Goal: Information Seeking & Learning: Learn about a topic

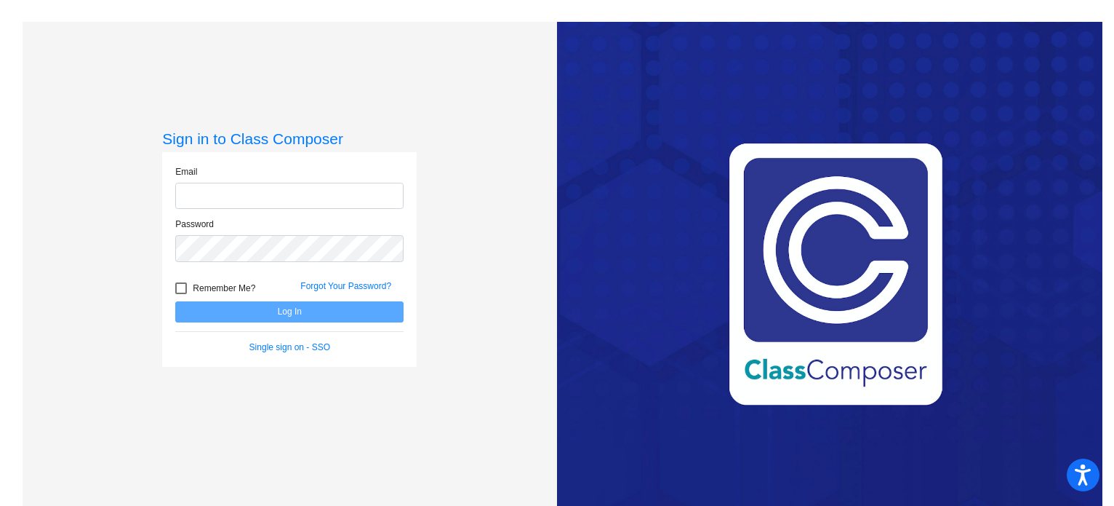
type input "[EMAIL_ADDRESS][DOMAIN_NAME]"
click at [233, 319] on button "Log In" at bounding box center [289, 311] width 228 height 21
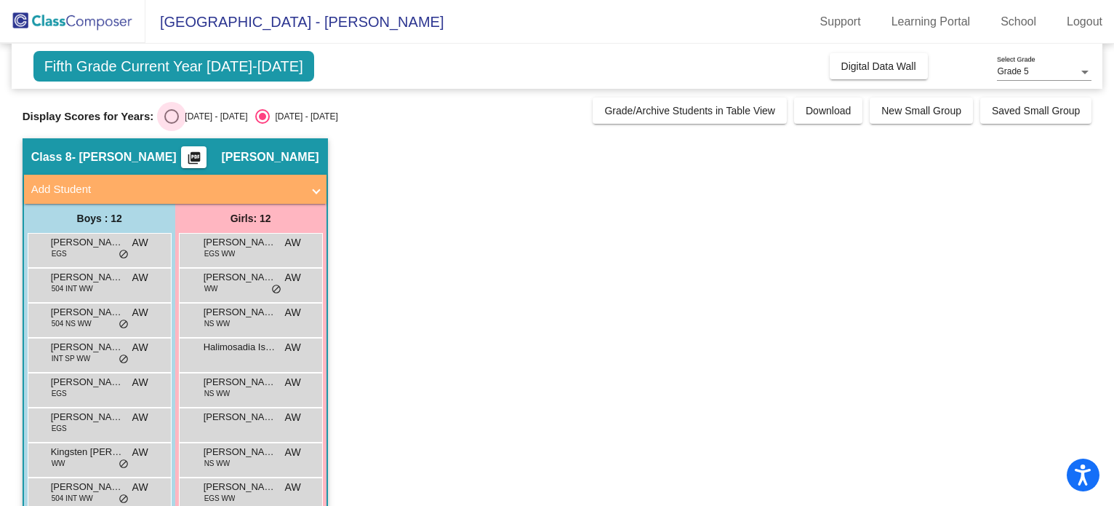
click at [169, 115] on div "Select an option" at bounding box center [171, 116] width 15 height 15
click at [171, 124] on input "[DATE] - [DATE]" at bounding box center [171, 124] width 1 height 1
radio input "true"
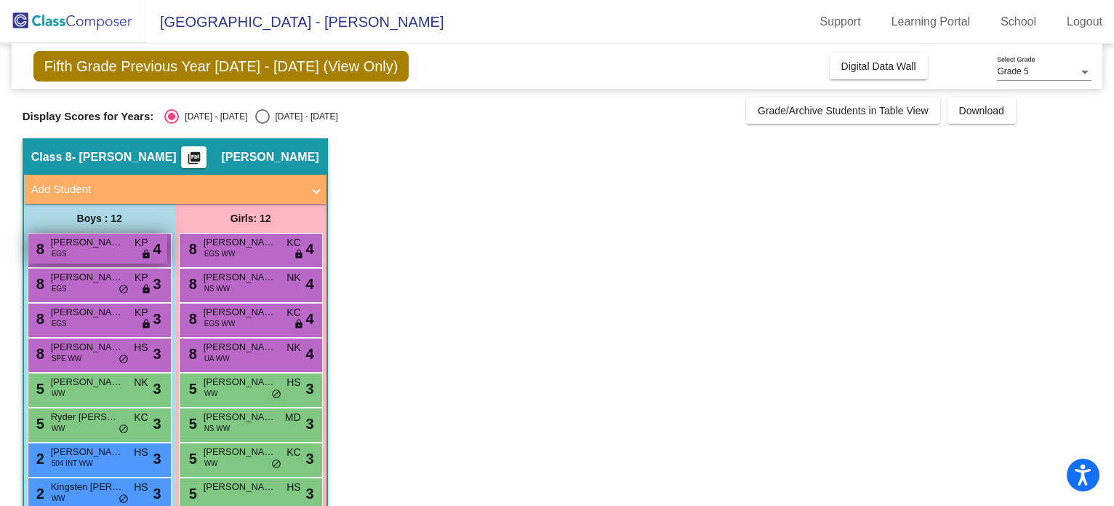
scroll to position [169, 0]
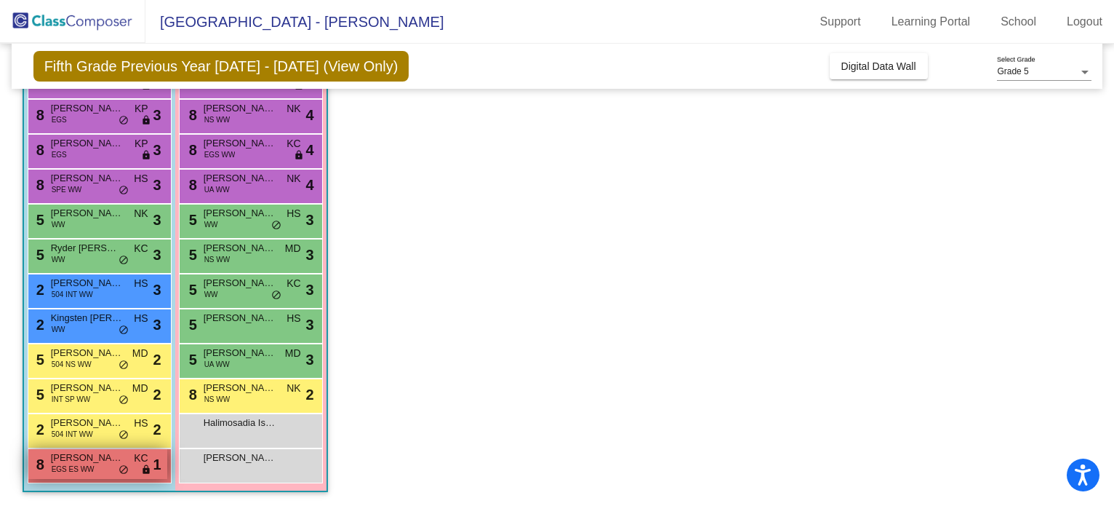
click at [87, 472] on span "EGS ES WW" at bounding box center [73, 468] width 43 height 11
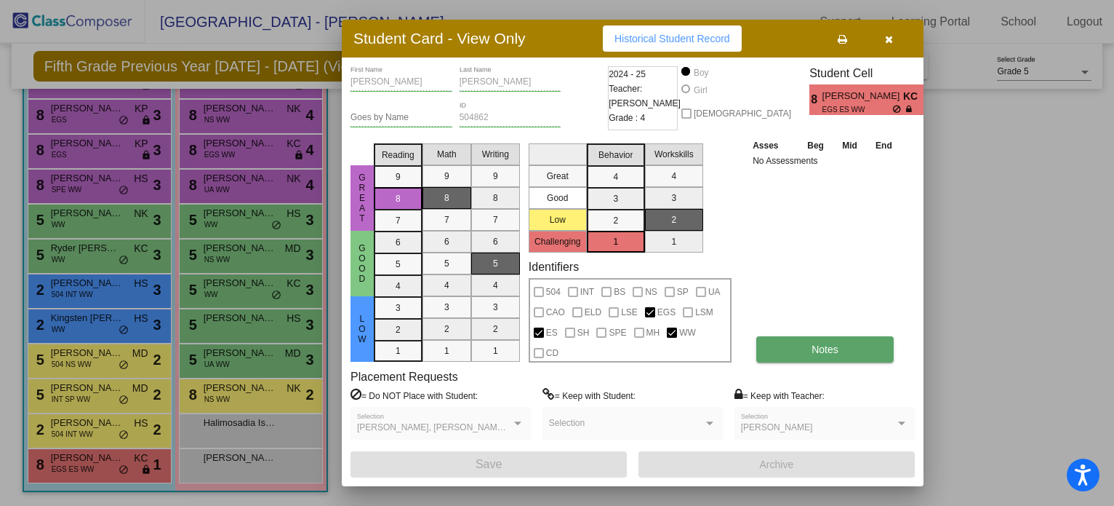
click at [831, 354] on button "Notes" at bounding box center [824, 349] width 137 height 26
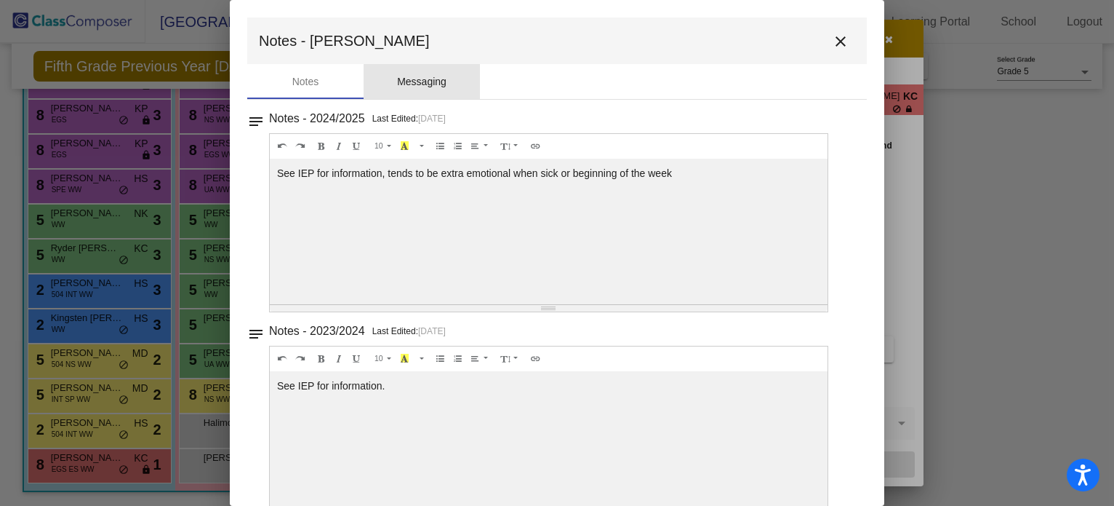
click at [431, 91] on div "Messaging" at bounding box center [422, 81] width 116 height 35
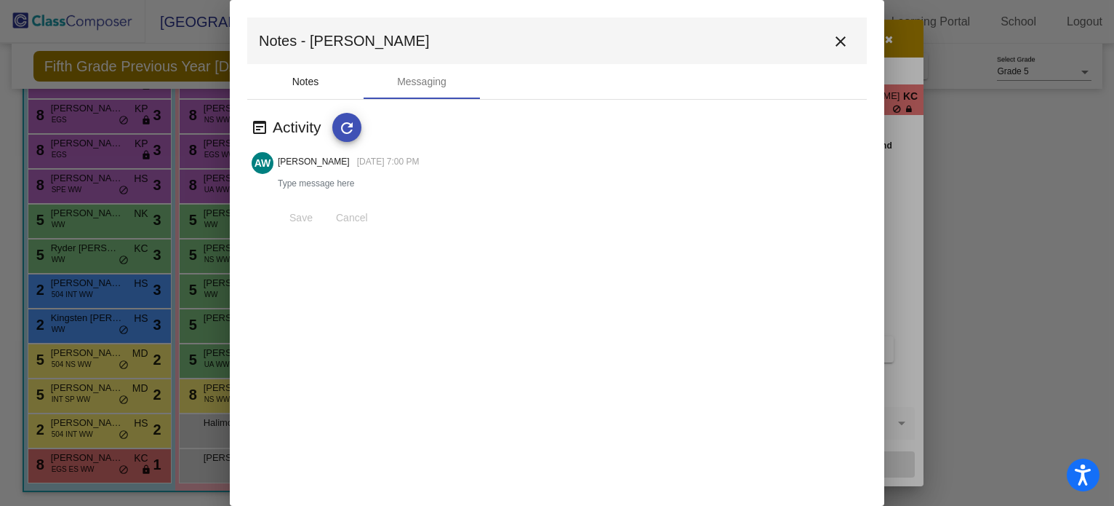
click at [312, 89] on div "Notes" at bounding box center [305, 81] width 116 height 35
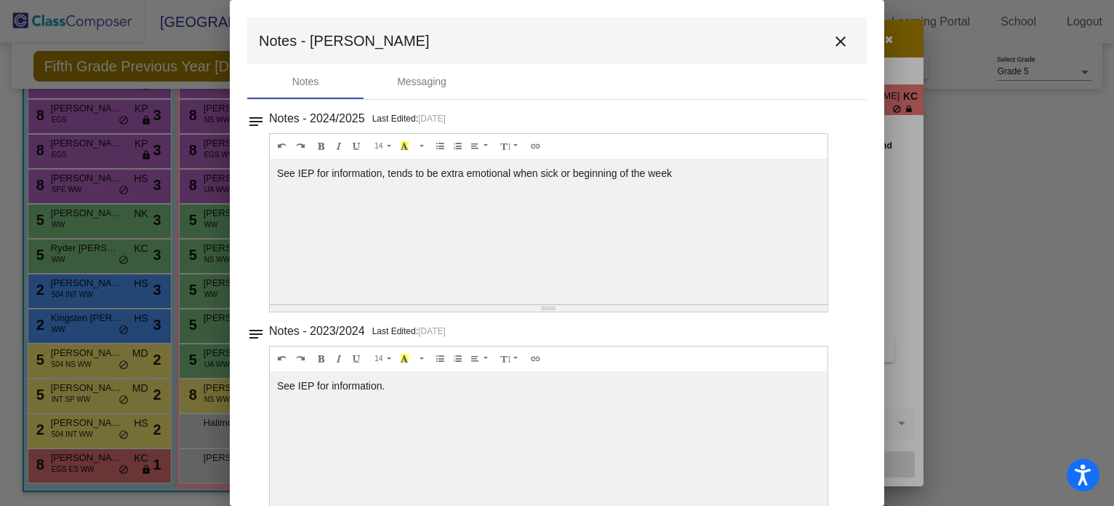
click at [834, 35] on mat-icon "close" at bounding box center [840, 41] width 17 height 17
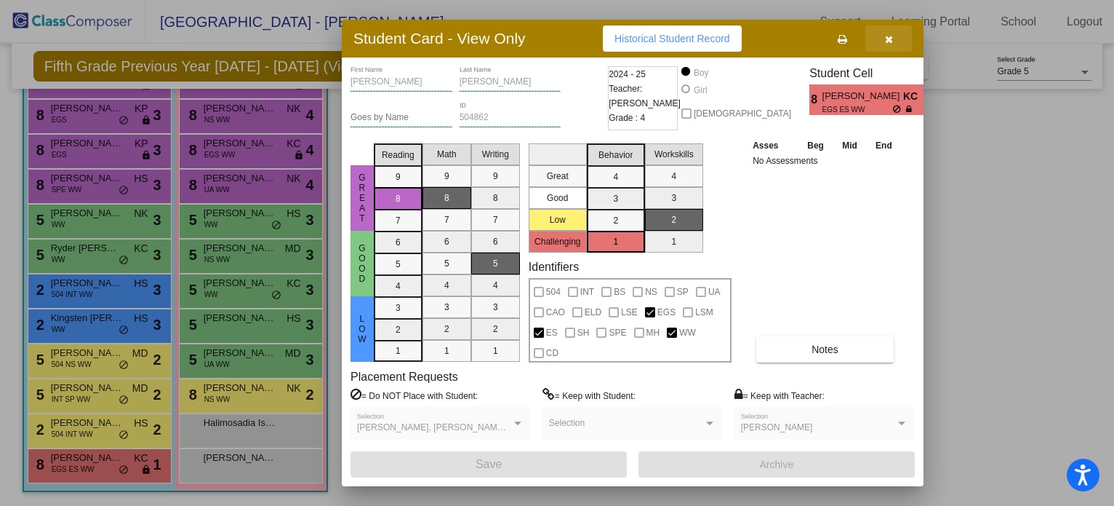
click at [893, 37] on button "button" at bounding box center [889, 38] width 47 height 26
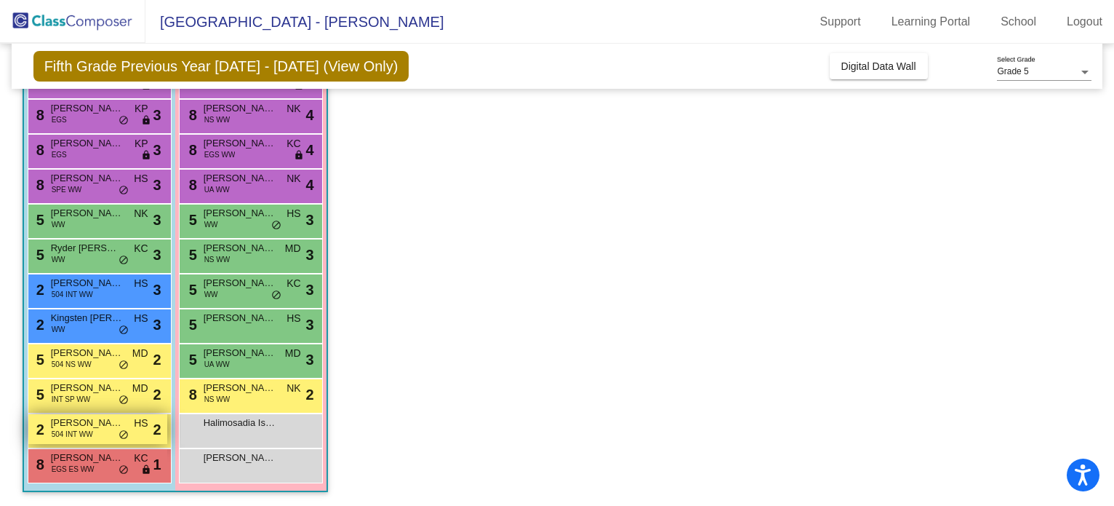
click at [88, 423] on span "[PERSON_NAME]" at bounding box center [87, 422] width 73 height 15
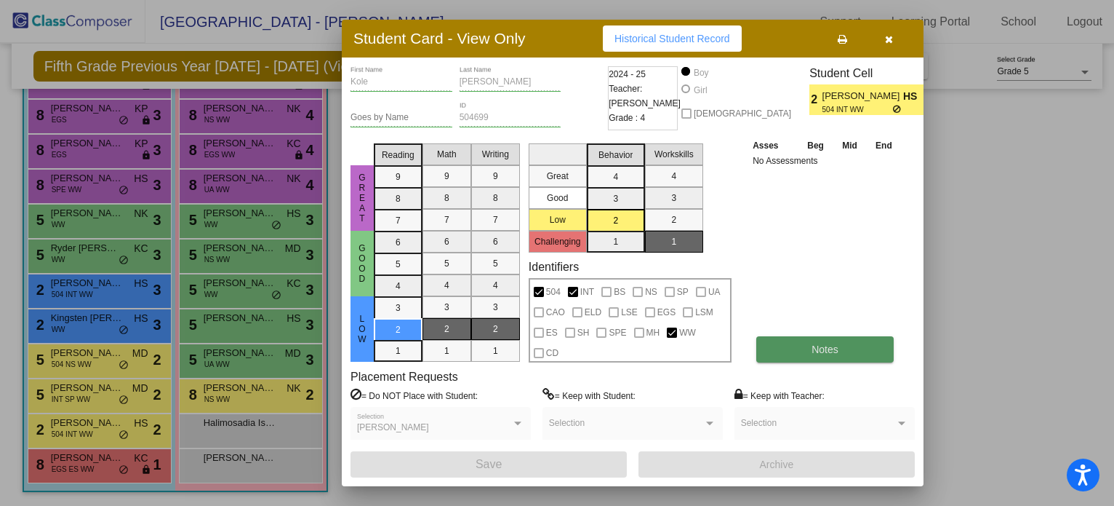
click at [818, 347] on span "Notes" at bounding box center [825, 349] width 27 height 12
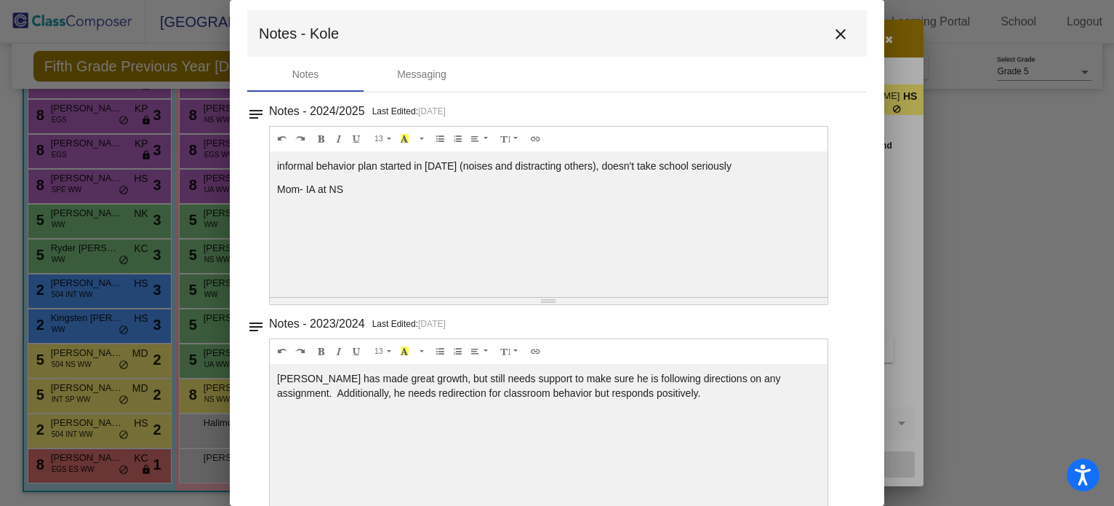
scroll to position [12, 0]
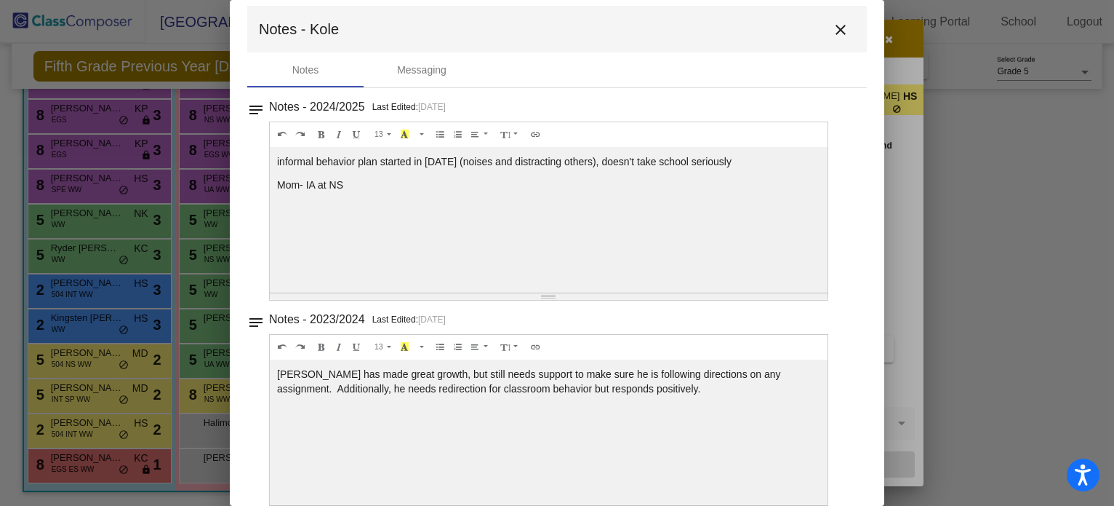
click at [837, 31] on mat-icon "close" at bounding box center [840, 29] width 17 height 17
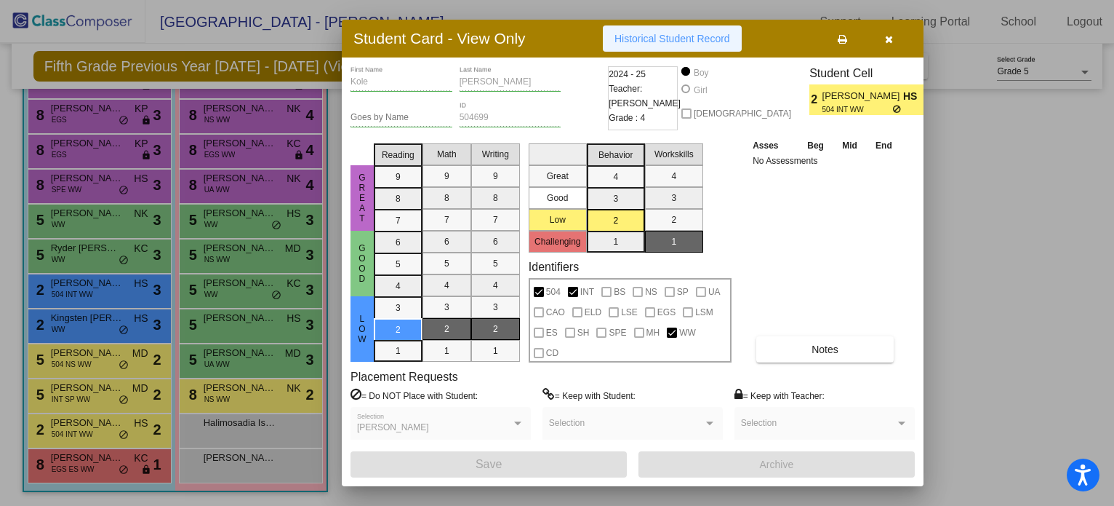
click at [719, 40] on span "Historical Student Record" at bounding box center [673, 39] width 116 height 12
click at [902, 37] on button "button" at bounding box center [889, 38] width 47 height 26
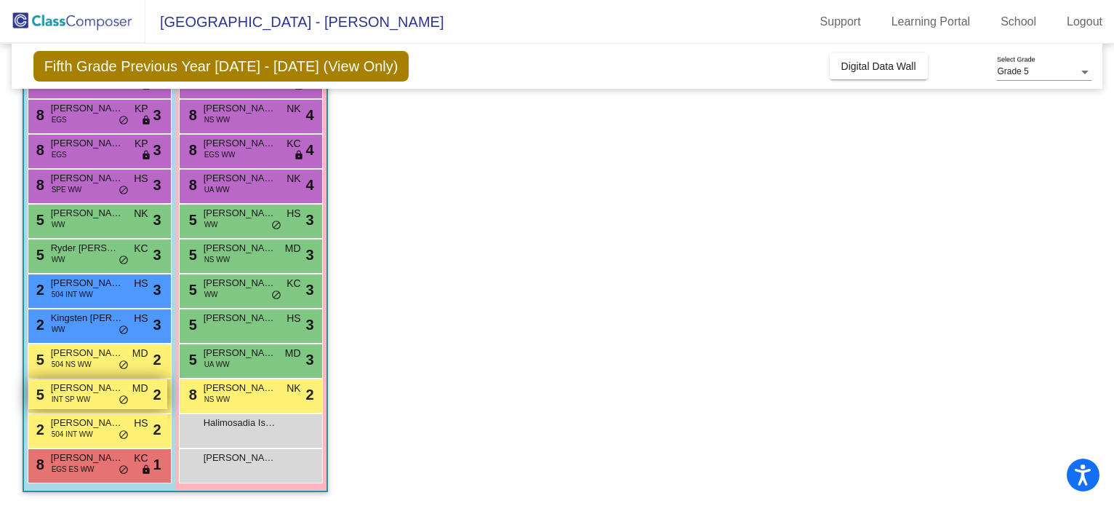
click at [96, 388] on span "[PERSON_NAME]" at bounding box center [87, 387] width 73 height 15
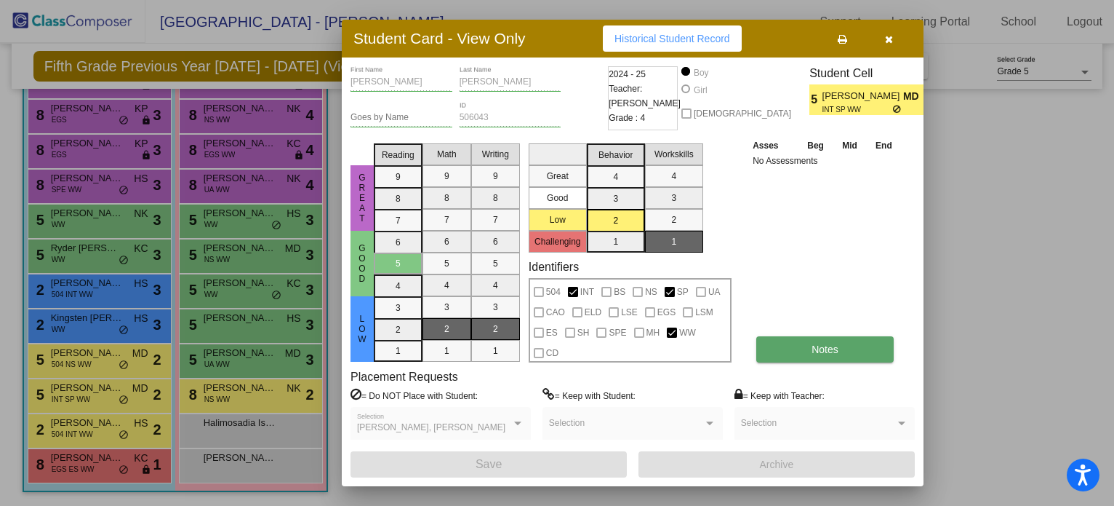
click at [818, 355] on button "Notes" at bounding box center [824, 349] width 137 height 26
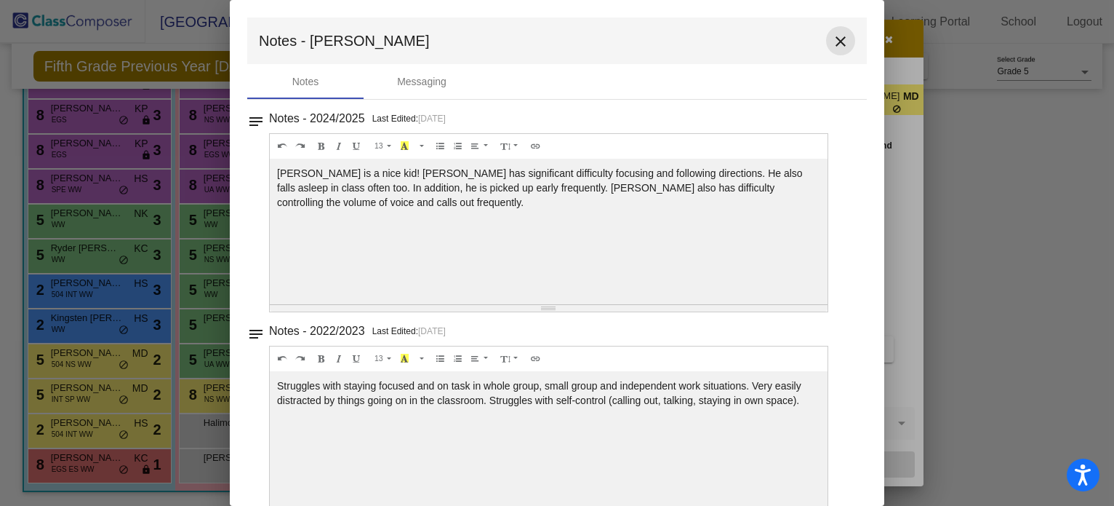
click at [837, 47] on mat-icon "close" at bounding box center [840, 41] width 17 height 17
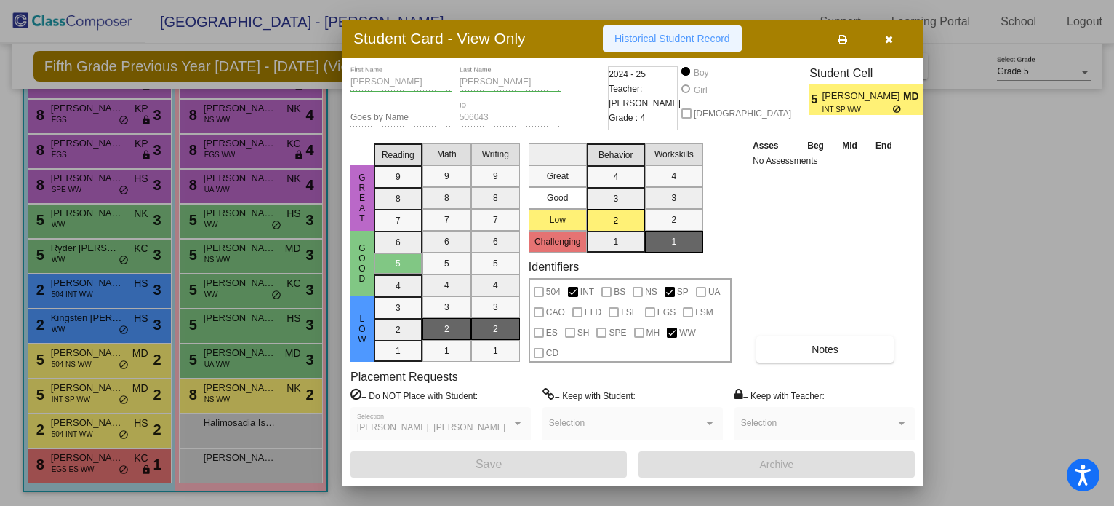
click at [626, 46] on button "Historical Student Record" at bounding box center [672, 38] width 139 height 26
click at [893, 33] on button "button" at bounding box center [889, 38] width 47 height 26
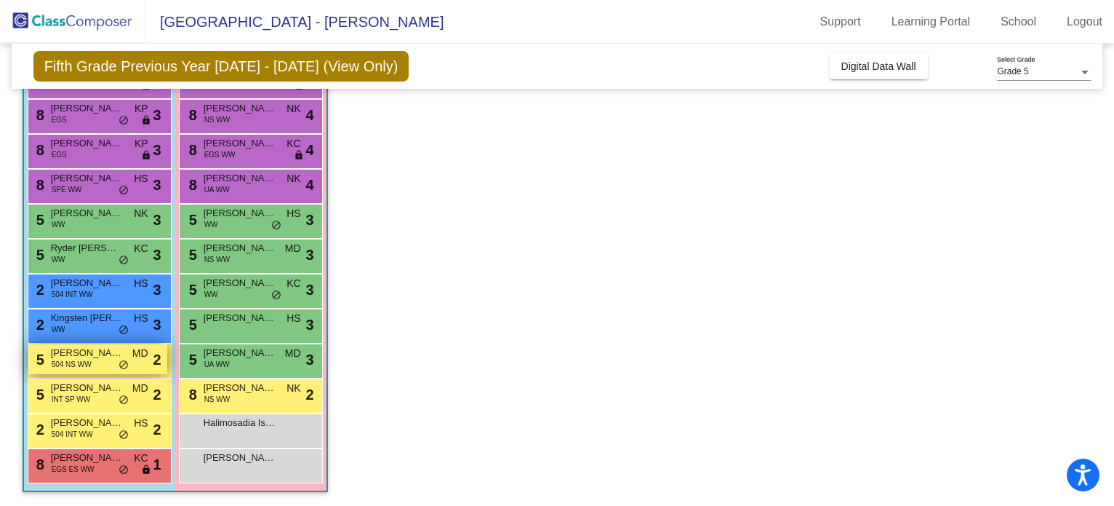
click at [65, 351] on span "[PERSON_NAME]" at bounding box center [87, 353] width 73 height 15
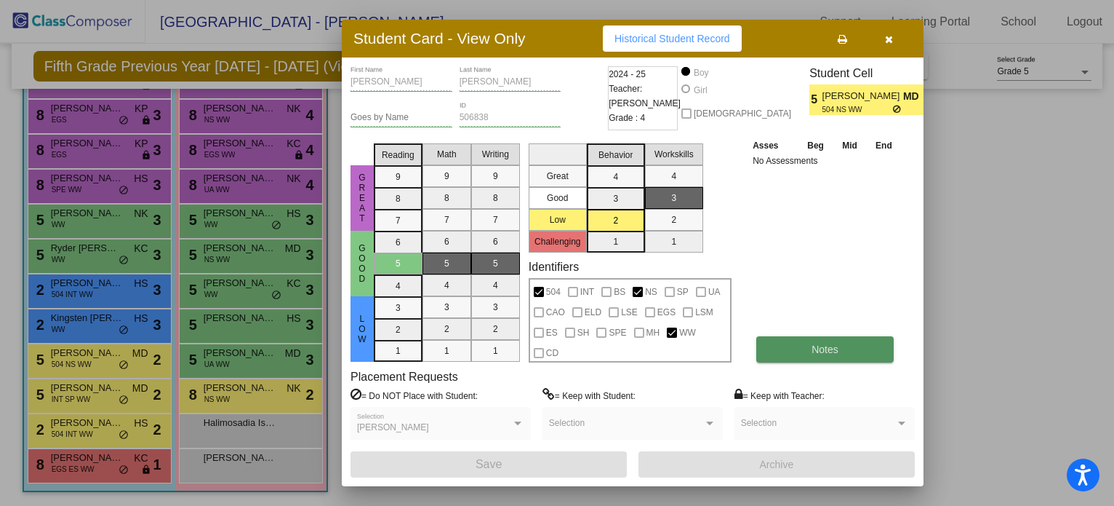
click at [781, 348] on button "Notes" at bounding box center [824, 349] width 137 height 26
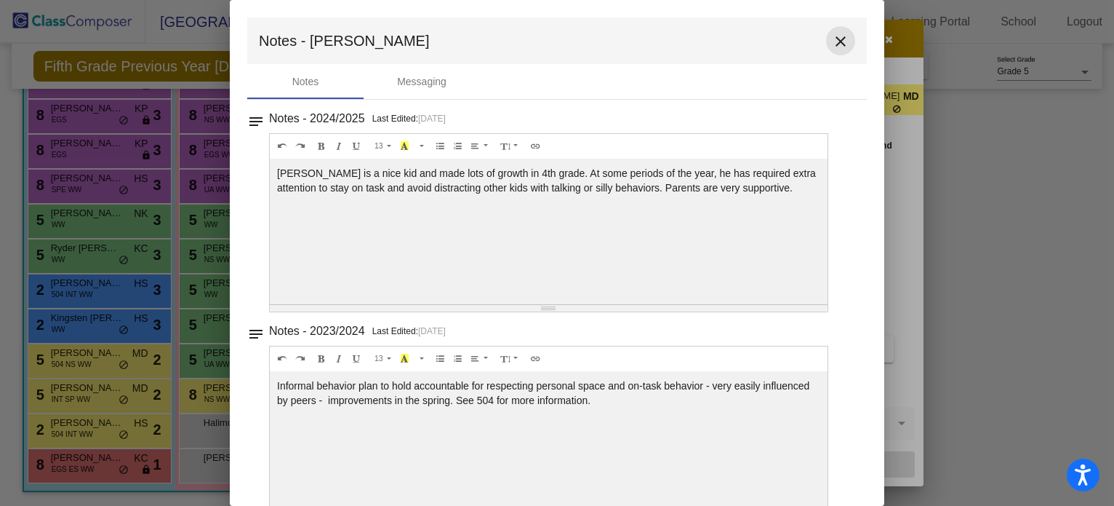
click at [832, 46] on mat-icon "close" at bounding box center [840, 41] width 17 height 17
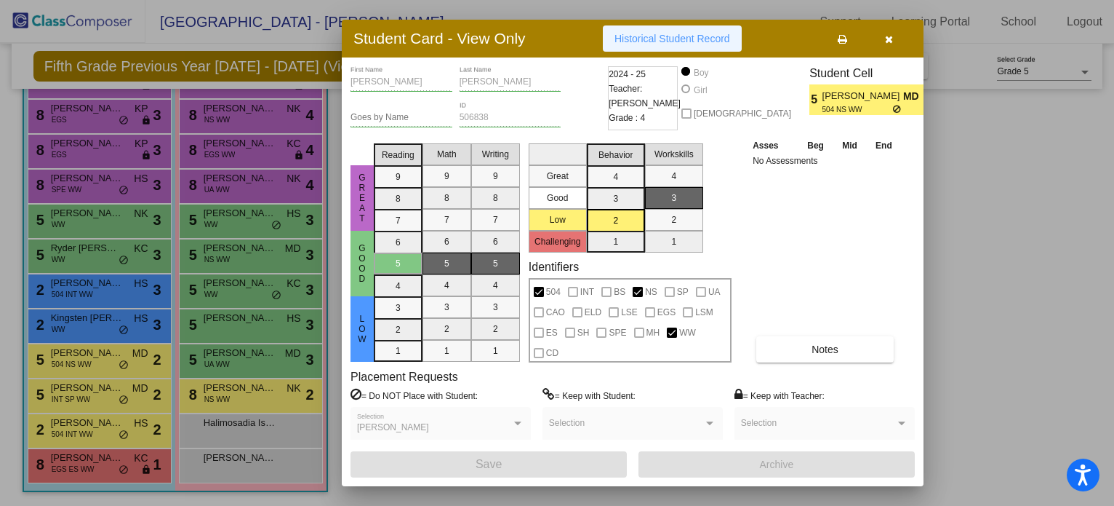
click at [643, 49] on button "Historical Student Record" at bounding box center [672, 38] width 139 height 26
click at [898, 37] on button "button" at bounding box center [889, 38] width 47 height 26
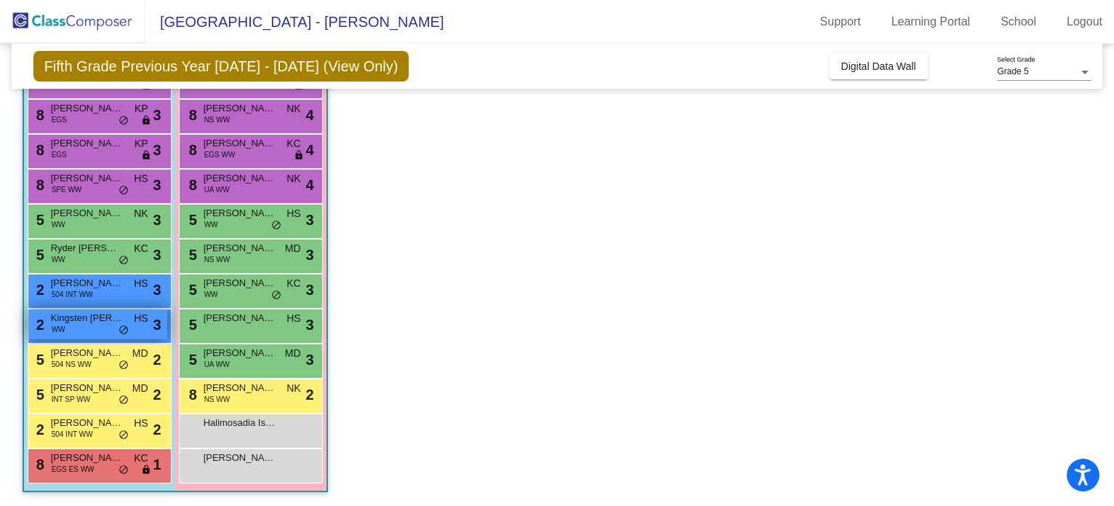
click at [66, 329] on div "2 Kingsten [PERSON_NAME] HS lock do_not_disturb_alt 3" at bounding box center [97, 324] width 139 height 30
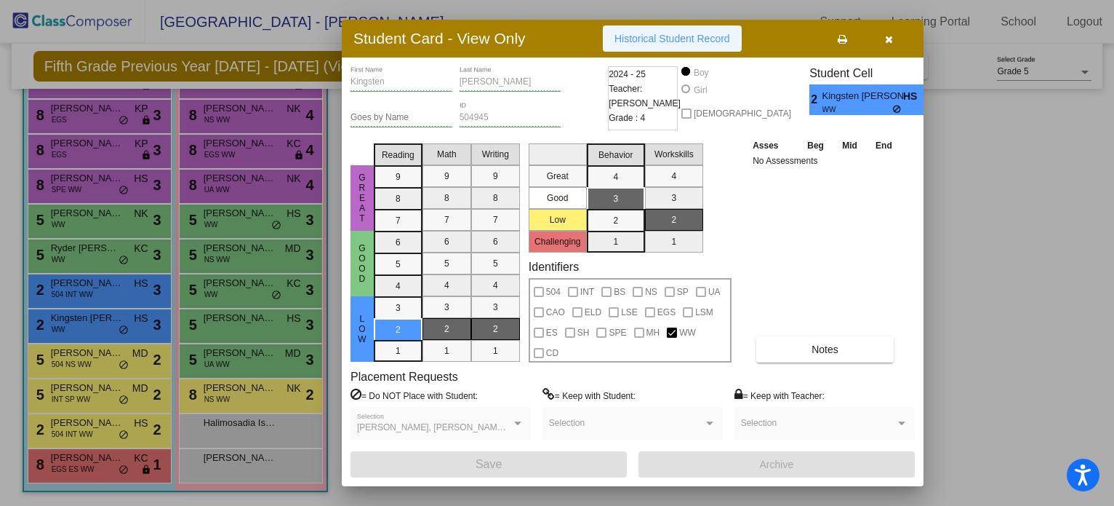
click at [681, 33] on span "Historical Student Record" at bounding box center [673, 39] width 116 height 12
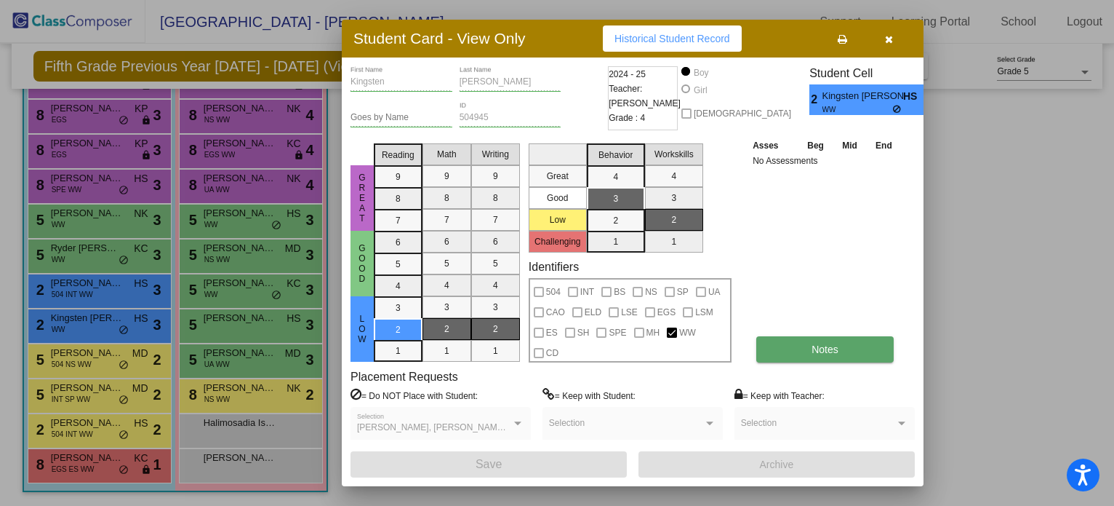
click at [815, 353] on span "Notes" at bounding box center [825, 349] width 27 height 12
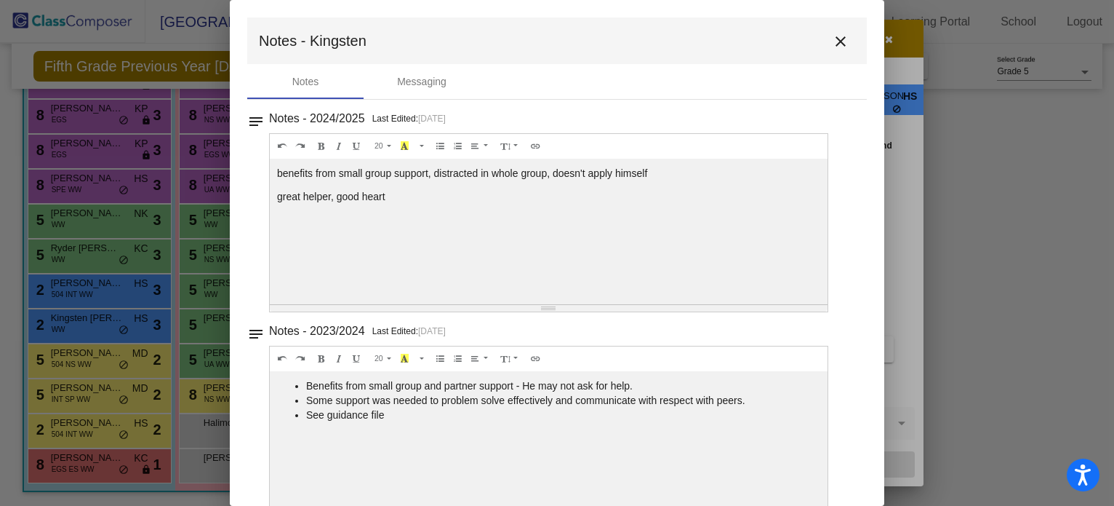
click at [836, 37] on mat-icon "close" at bounding box center [840, 41] width 17 height 17
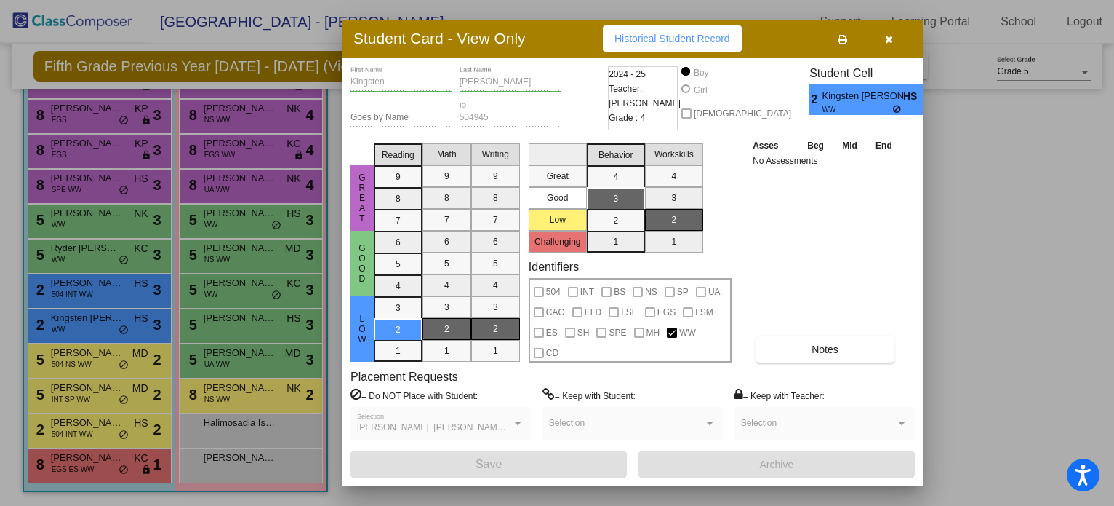
click at [882, 41] on button "button" at bounding box center [889, 38] width 47 height 26
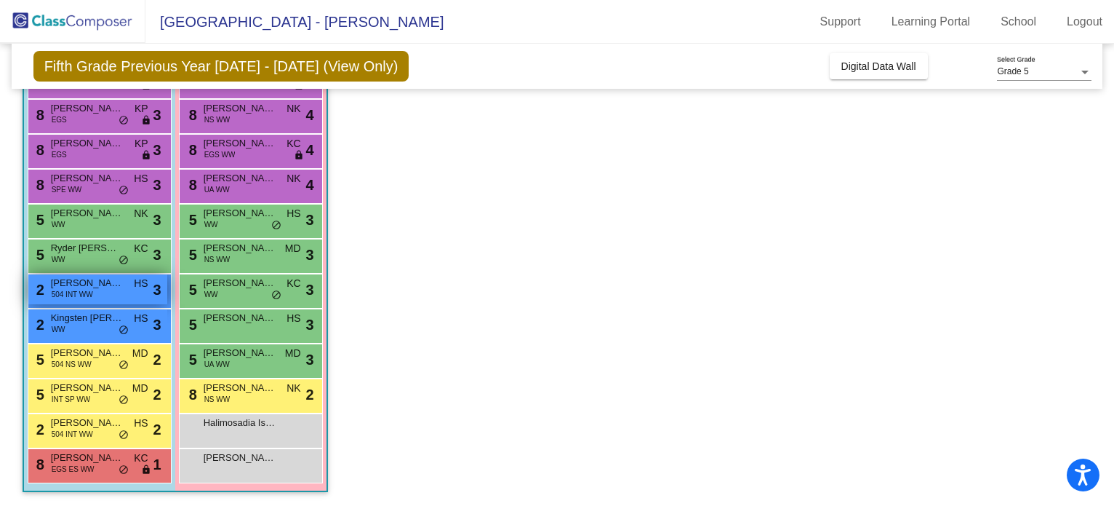
click at [92, 284] on span "[PERSON_NAME]" at bounding box center [87, 283] width 73 height 15
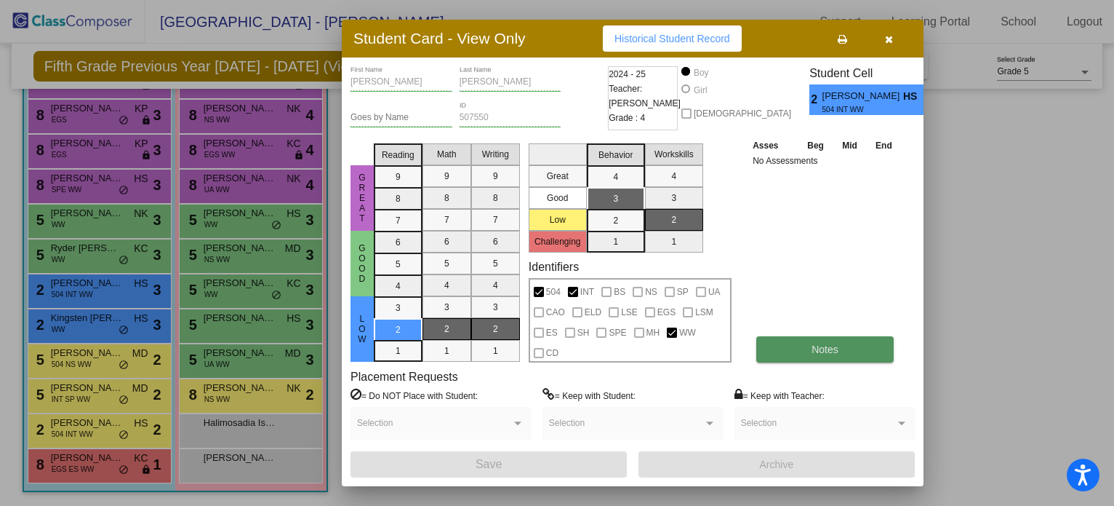
click at [828, 355] on button "Notes" at bounding box center [824, 349] width 137 height 26
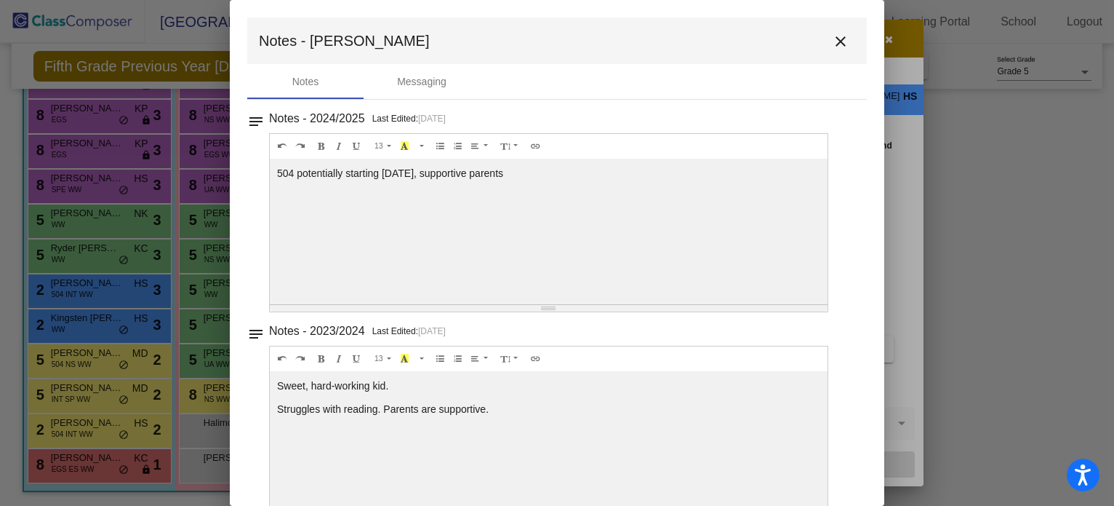
click at [834, 43] on mat-icon "close" at bounding box center [840, 41] width 17 height 17
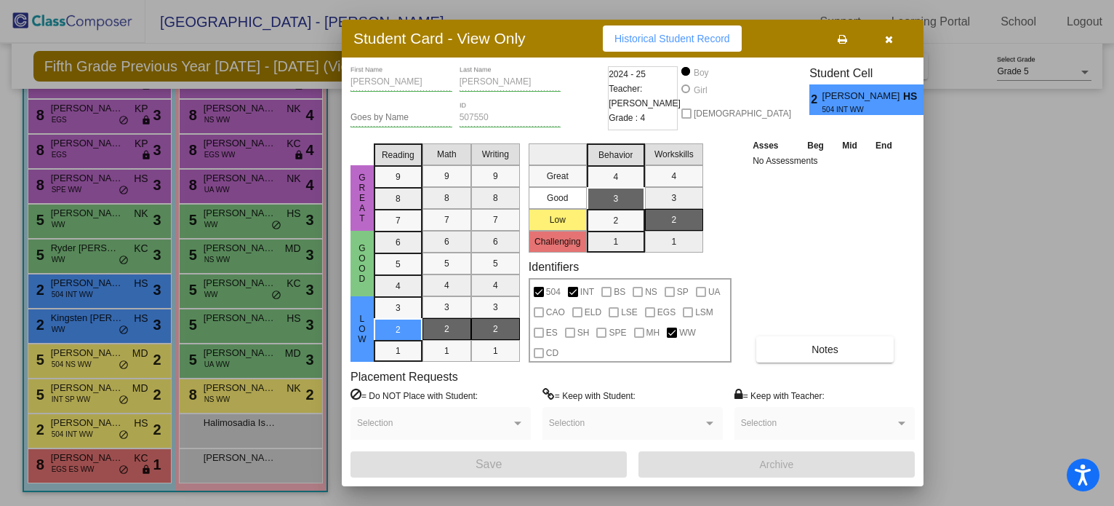
click at [707, 37] on span "Historical Student Record" at bounding box center [673, 39] width 116 height 12
click at [898, 40] on button "button" at bounding box center [889, 38] width 47 height 26
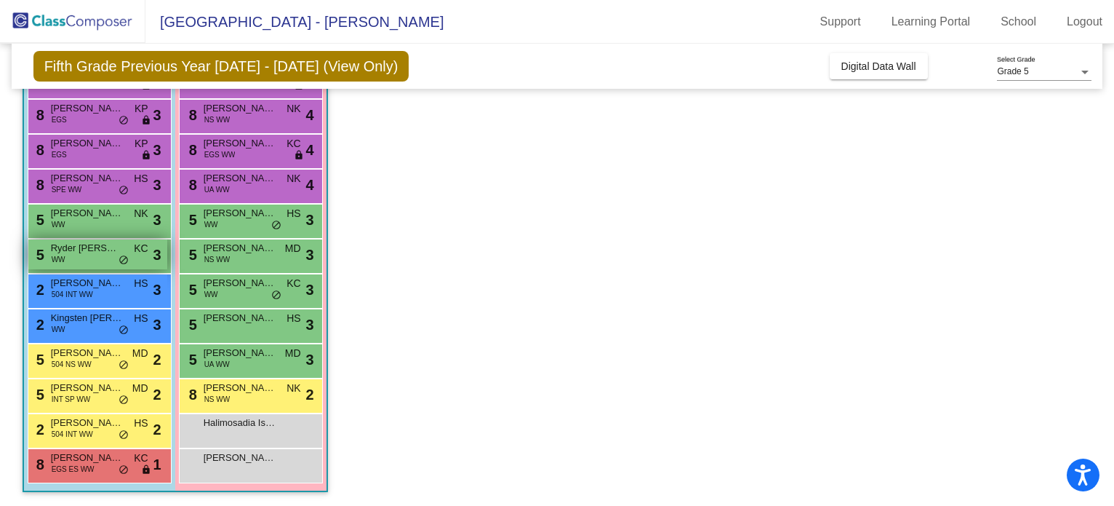
click at [73, 257] on div "5 Ryder [PERSON_NAME] KC lock do_not_disturb_alt 3" at bounding box center [97, 254] width 139 height 30
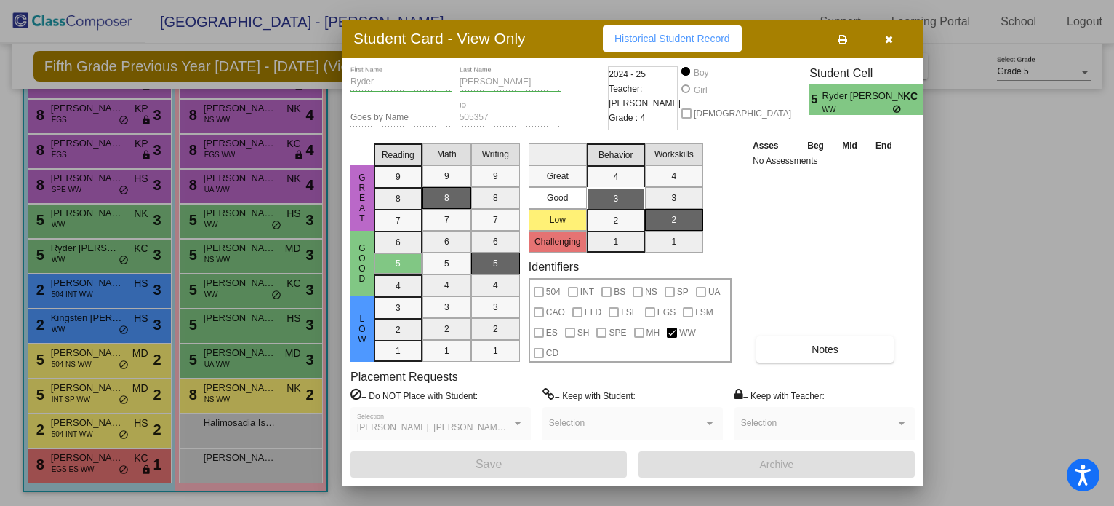
click at [703, 41] on span "Historical Student Record" at bounding box center [673, 39] width 116 height 12
click at [794, 346] on button "Notes" at bounding box center [824, 349] width 137 height 26
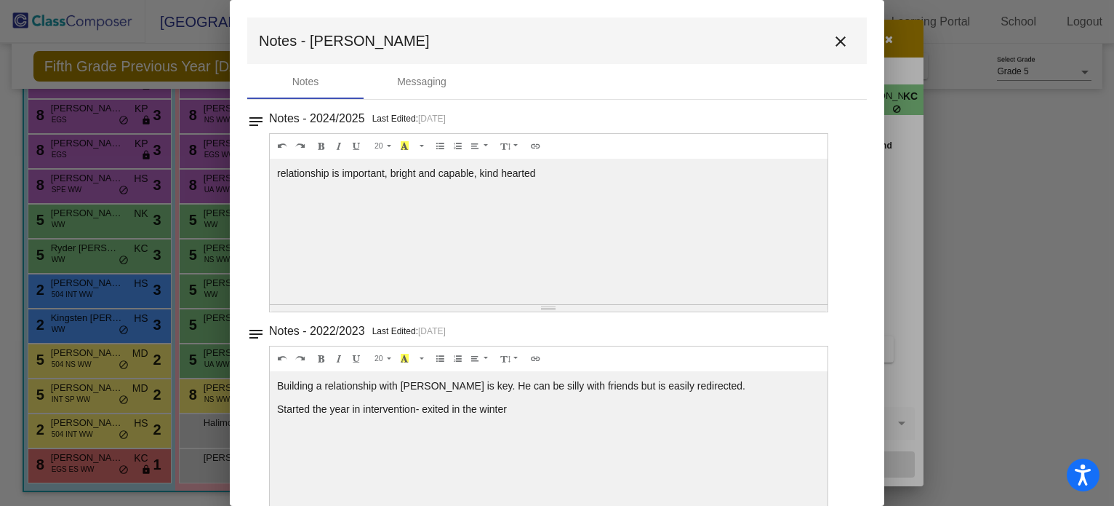
click at [836, 49] on mat-icon "close" at bounding box center [840, 41] width 17 height 17
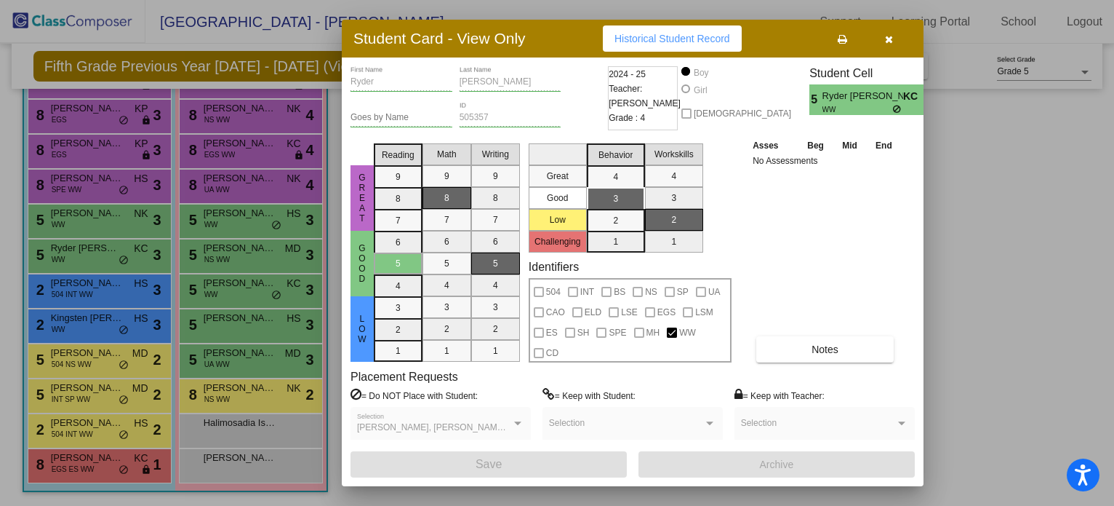
click at [886, 41] on icon "button" at bounding box center [889, 39] width 8 height 10
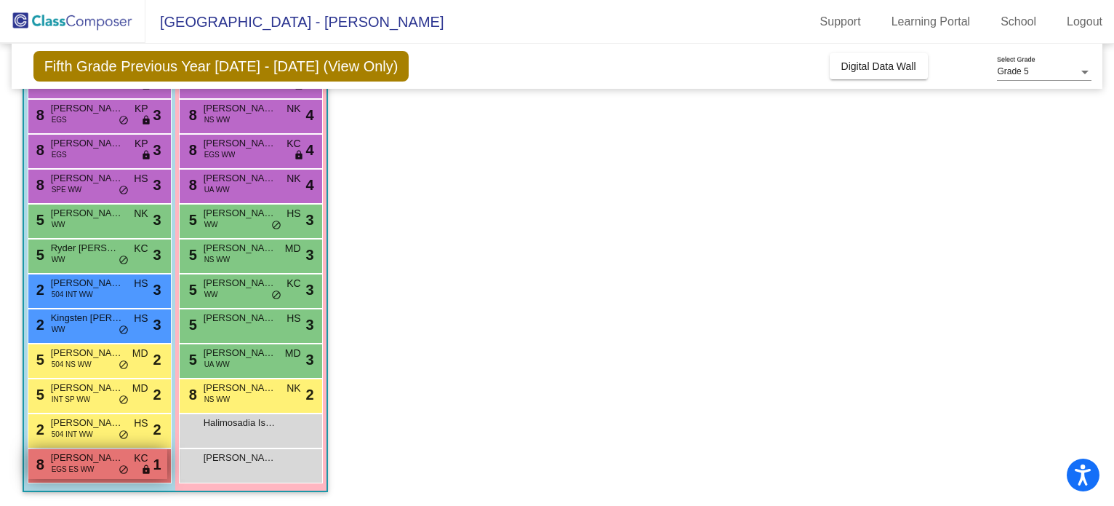
click at [78, 455] on span "[PERSON_NAME]" at bounding box center [87, 457] width 73 height 15
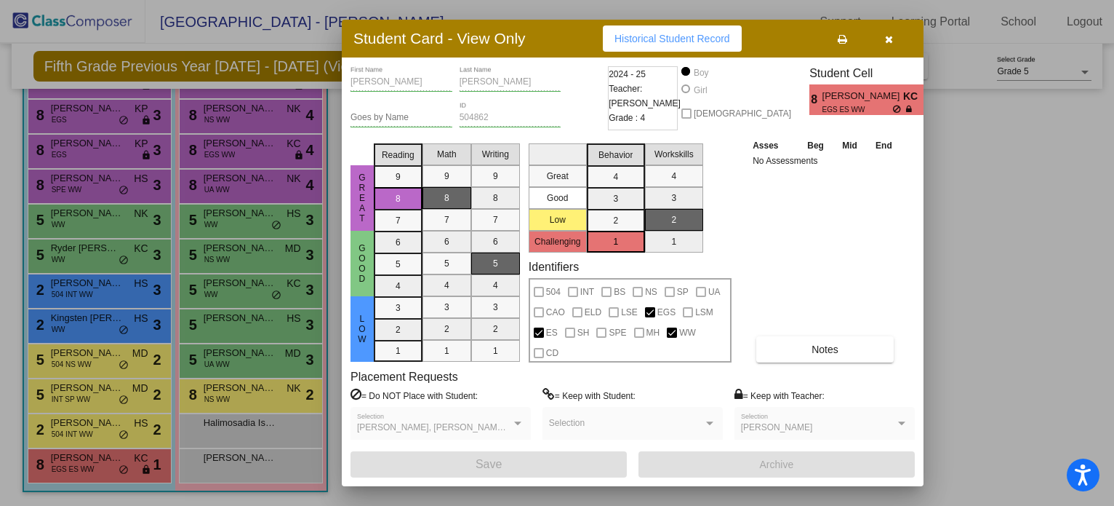
click at [692, 37] on span "Historical Student Record" at bounding box center [673, 39] width 116 height 12
click at [892, 33] on span "button" at bounding box center [889, 39] width 8 height 12
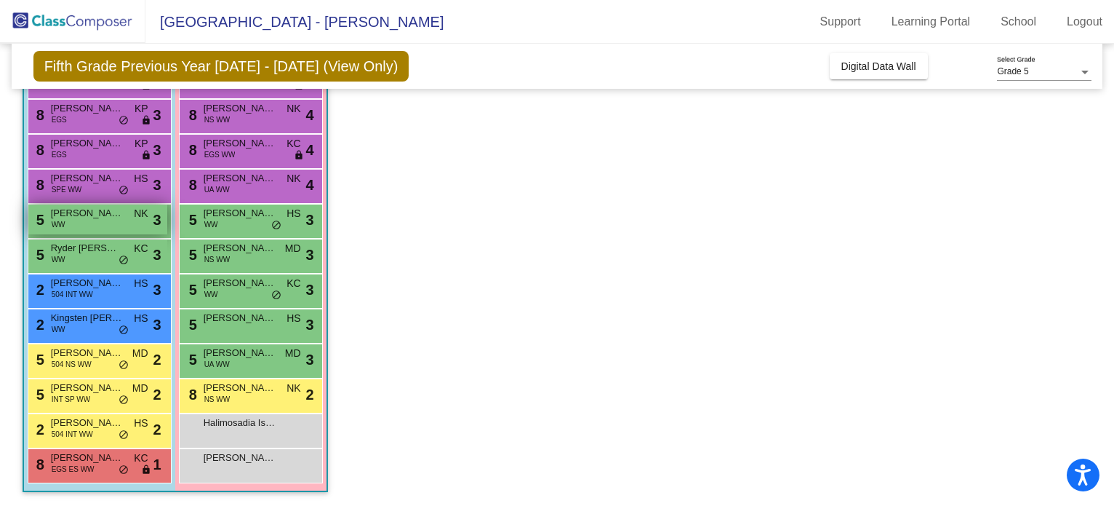
click at [70, 217] on span "[PERSON_NAME]" at bounding box center [87, 213] width 73 height 15
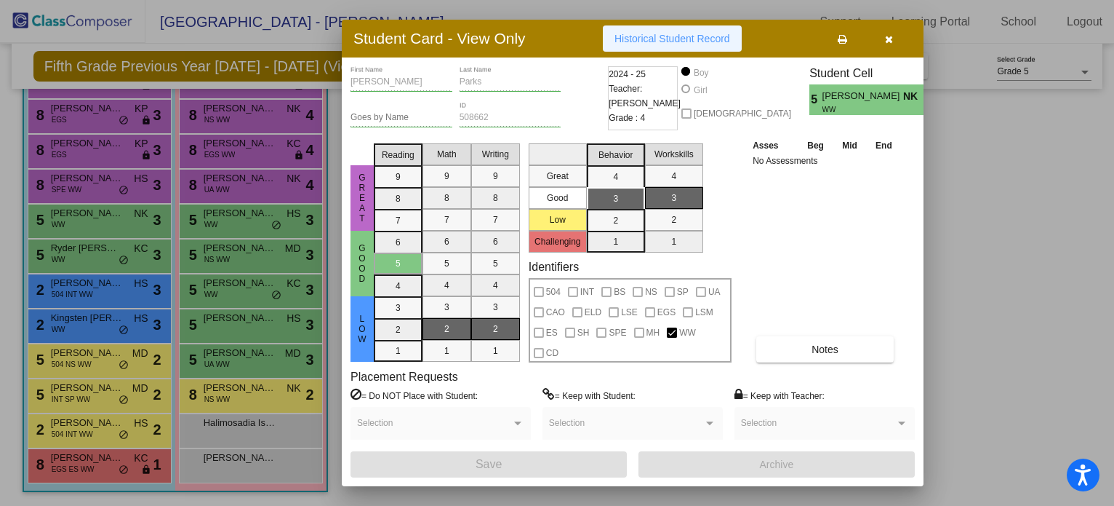
click at [663, 41] on span "Historical Student Record" at bounding box center [673, 39] width 116 height 12
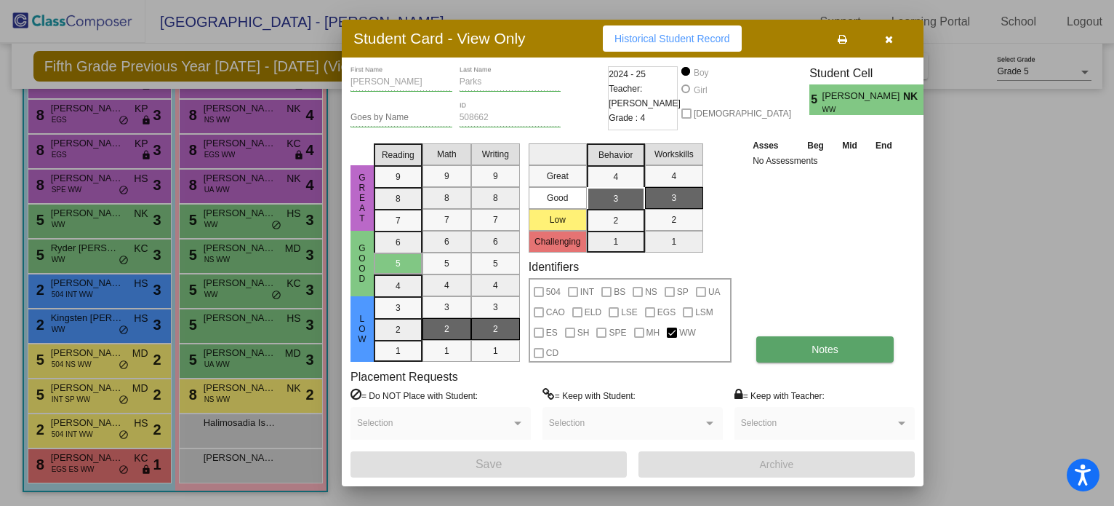
click at [804, 354] on button "Notes" at bounding box center [824, 349] width 137 height 26
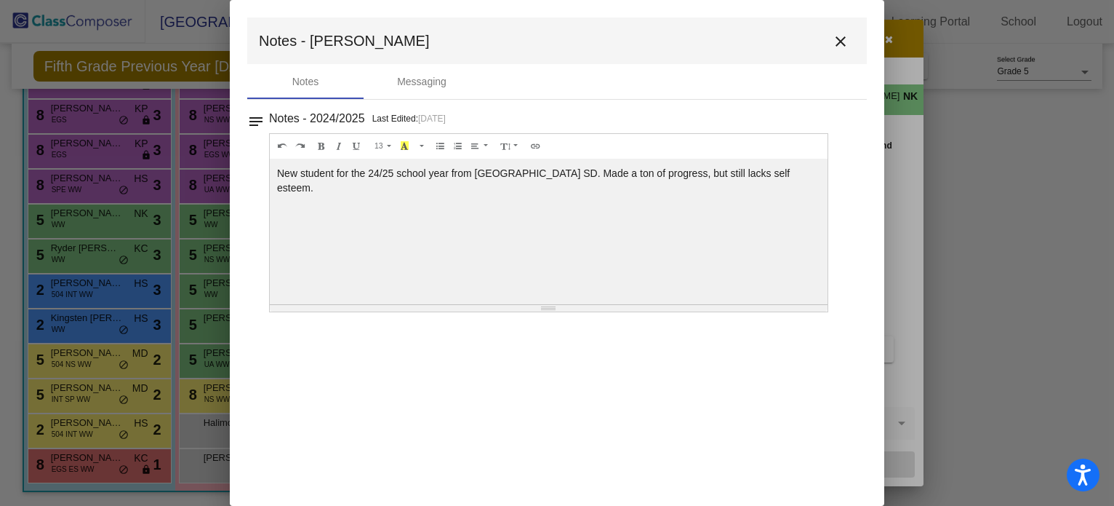
click at [839, 43] on mat-icon "close" at bounding box center [840, 41] width 17 height 17
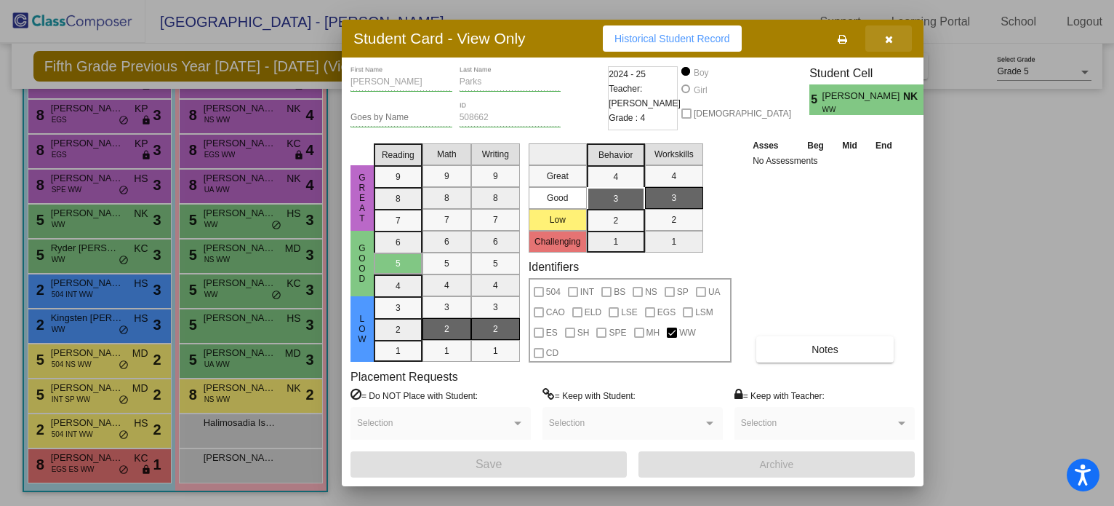
click at [891, 39] on icon "button" at bounding box center [889, 39] width 8 height 10
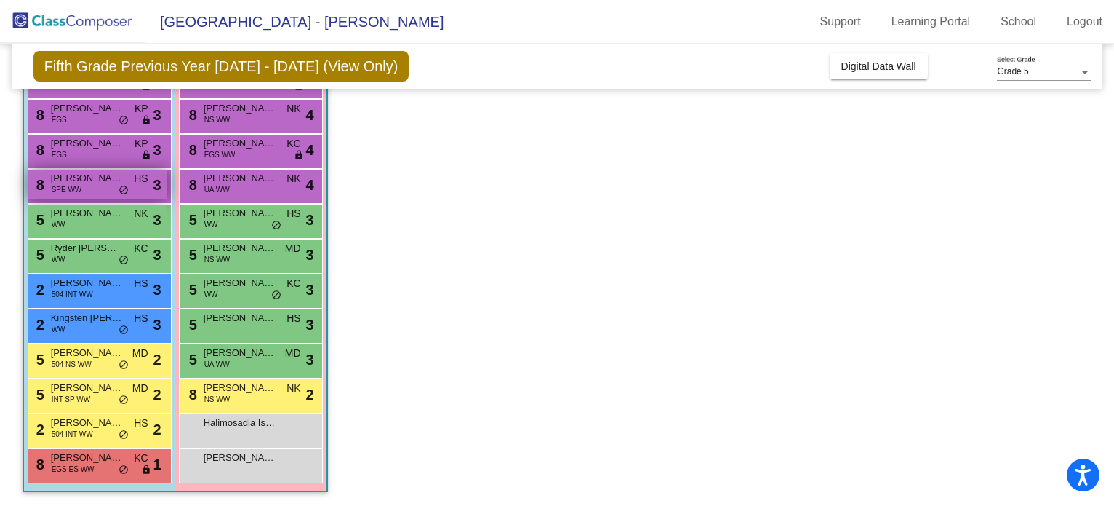
click at [80, 177] on span "[PERSON_NAME]" at bounding box center [87, 178] width 73 height 15
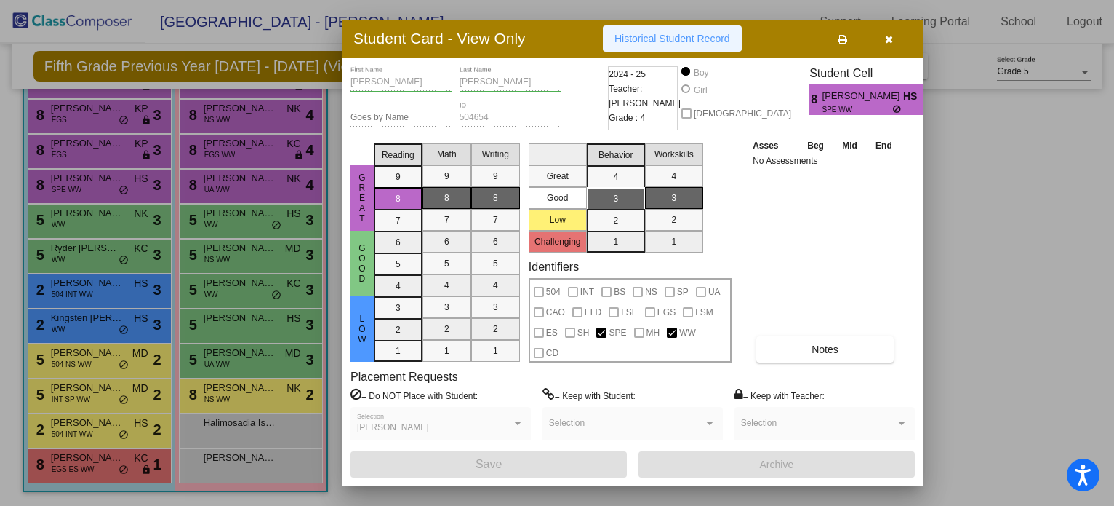
click at [657, 41] on span "Historical Student Record" at bounding box center [673, 39] width 116 height 12
click at [893, 42] on button "button" at bounding box center [889, 38] width 47 height 26
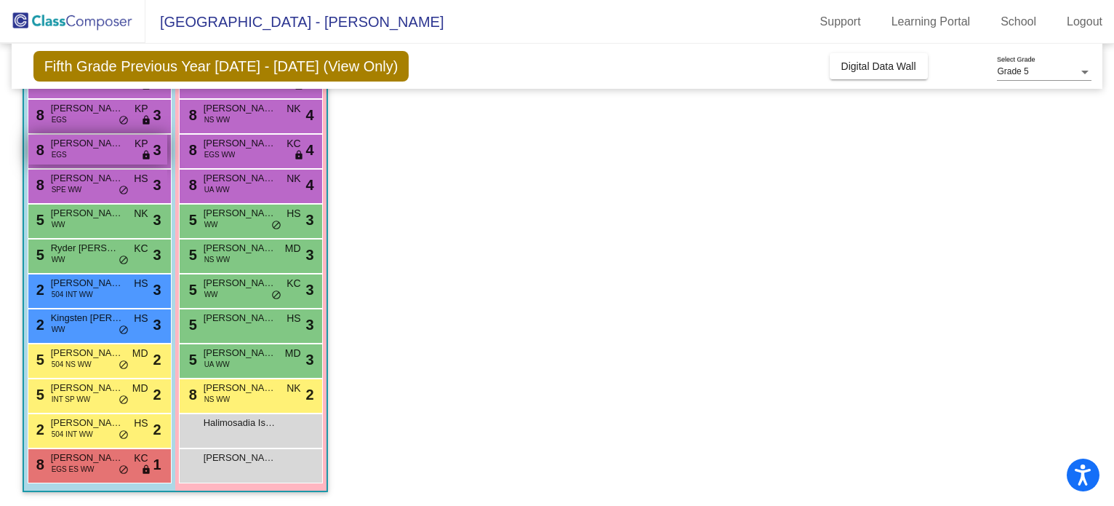
click at [84, 142] on span "[PERSON_NAME]" at bounding box center [87, 143] width 73 height 15
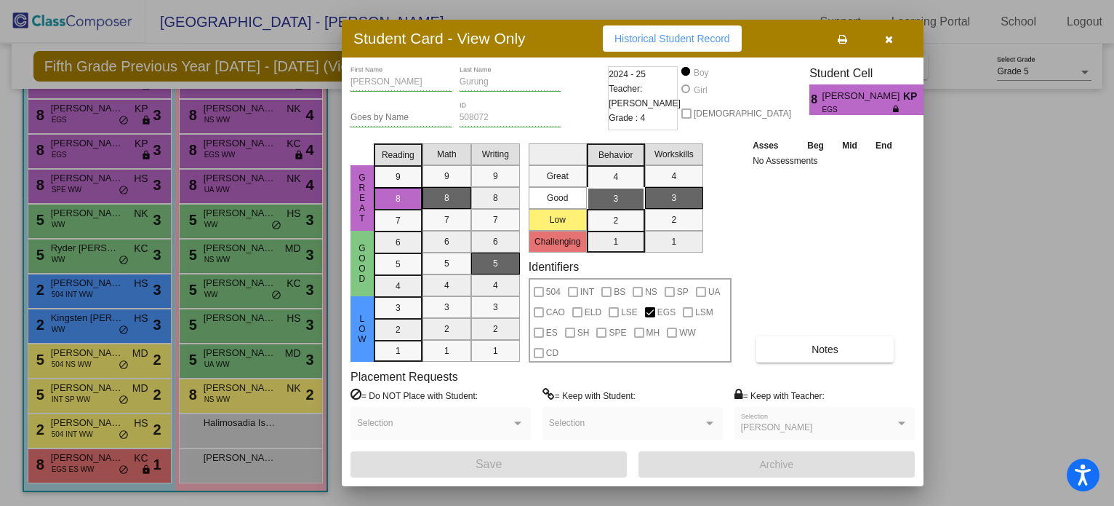
click at [669, 42] on span "Historical Student Record" at bounding box center [673, 39] width 116 height 12
click at [879, 49] on button "button" at bounding box center [889, 38] width 47 height 26
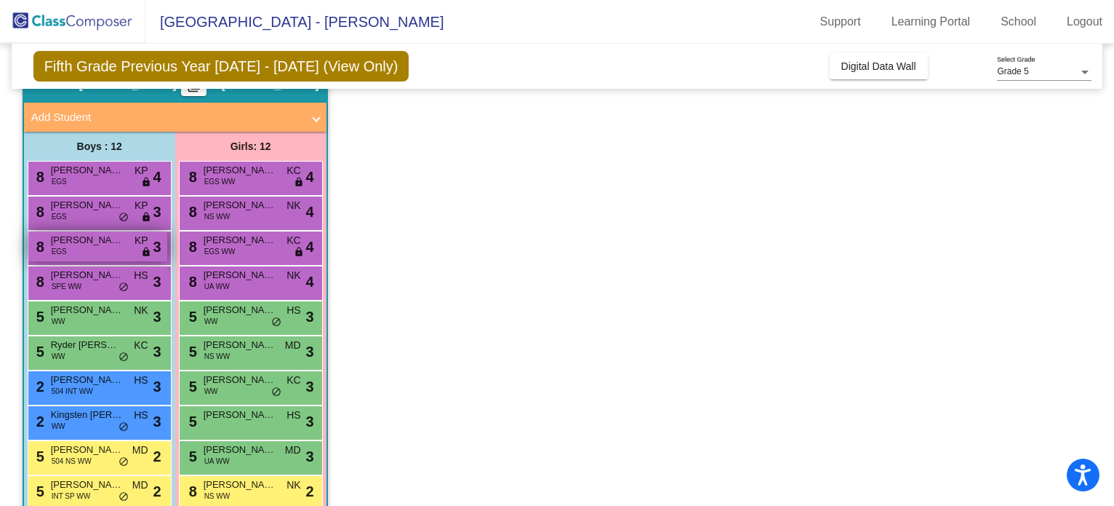
scroll to position [70, 0]
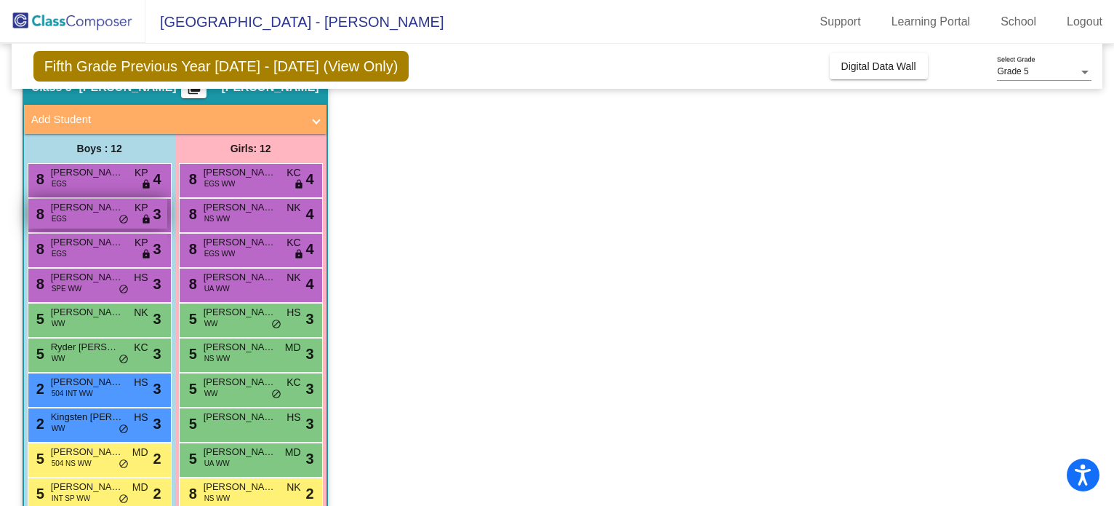
click at [79, 212] on span "[PERSON_NAME]" at bounding box center [87, 207] width 73 height 15
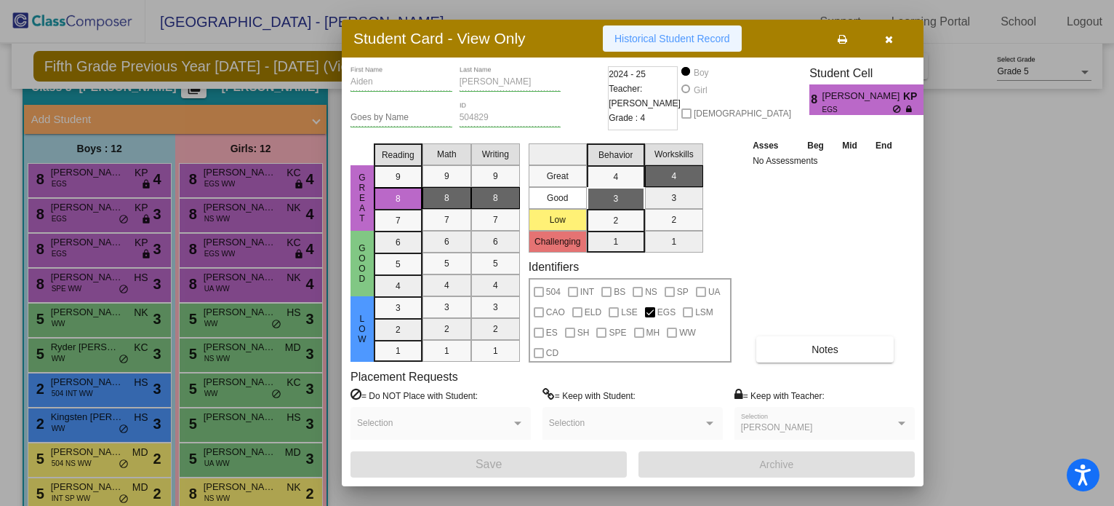
click at [671, 39] on span "Historical Student Record" at bounding box center [673, 39] width 116 height 12
click at [894, 39] on button "button" at bounding box center [889, 38] width 47 height 26
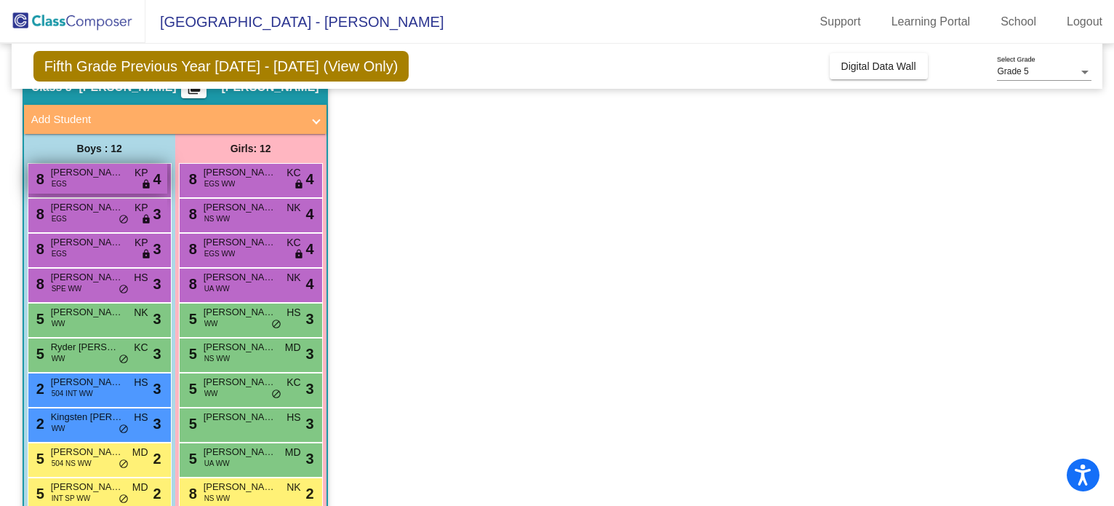
click at [90, 183] on div "8 [PERSON_NAME] EGS KP lock do_not_disturb_alt 4" at bounding box center [97, 179] width 139 height 30
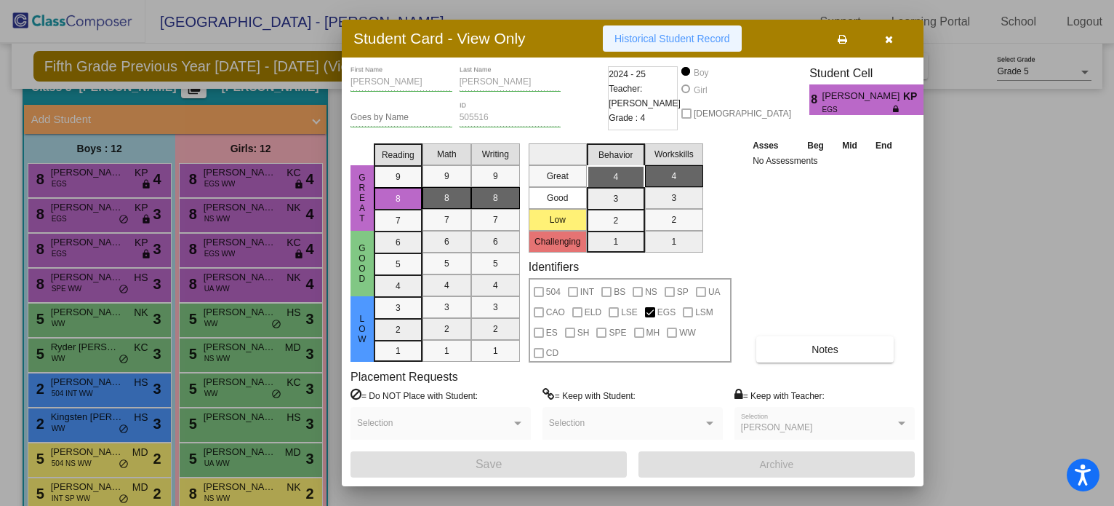
click at [645, 37] on span "Historical Student Record" at bounding box center [673, 39] width 116 height 12
click at [887, 34] on icon "button" at bounding box center [889, 39] width 8 height 10
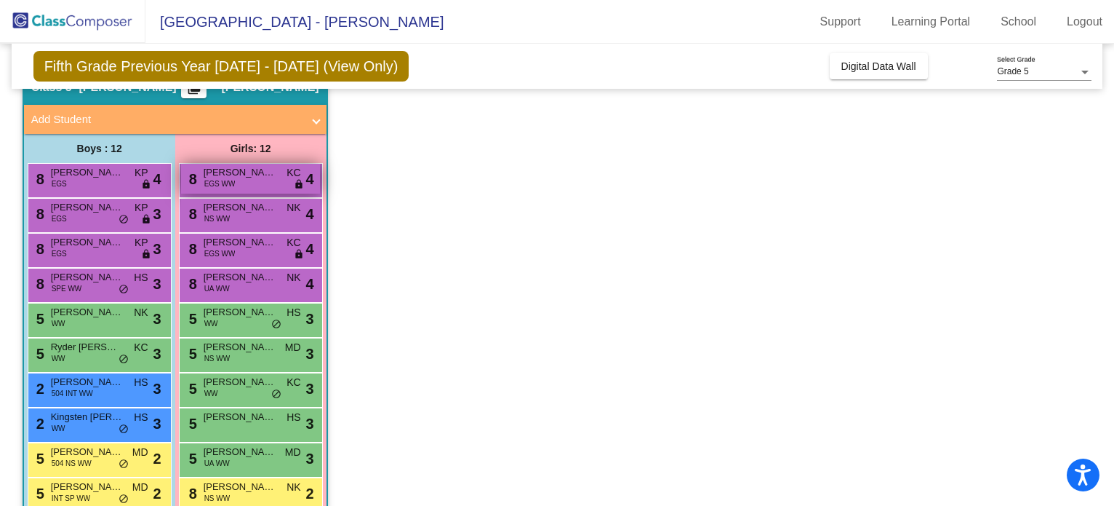
click at [259, 183] on div "8 [PERSON_NAME] Puna EGS WW KC lock do_not_disturb_alt 4" at bounding box center [250, 179] width 139 height 30
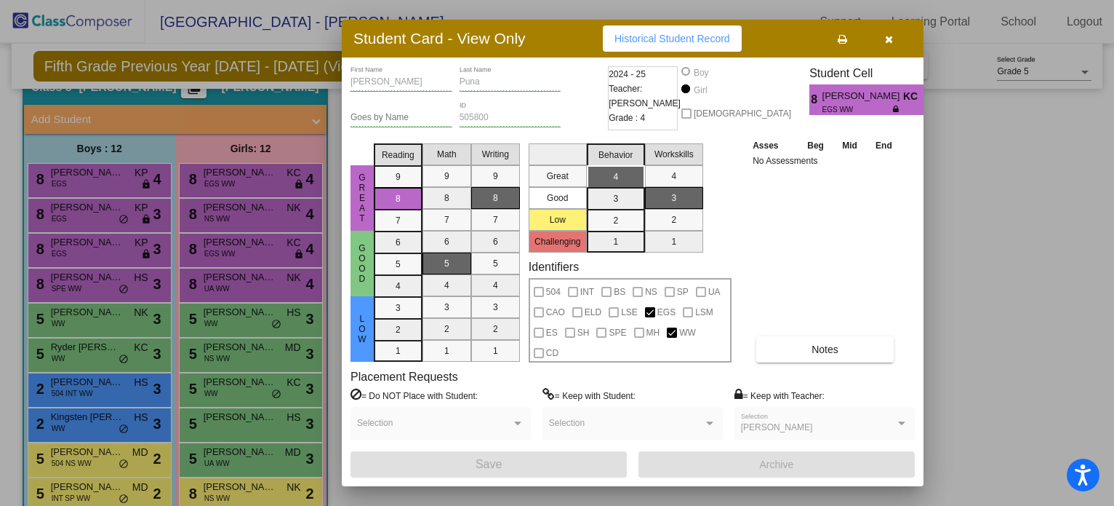
click at [689, 40] on span "Historical Student Record" at bounding box center [673, 39] width 116 height 12
click at [893, 39] on icon "button" at bounding box center [889, 39] width 8 height 10
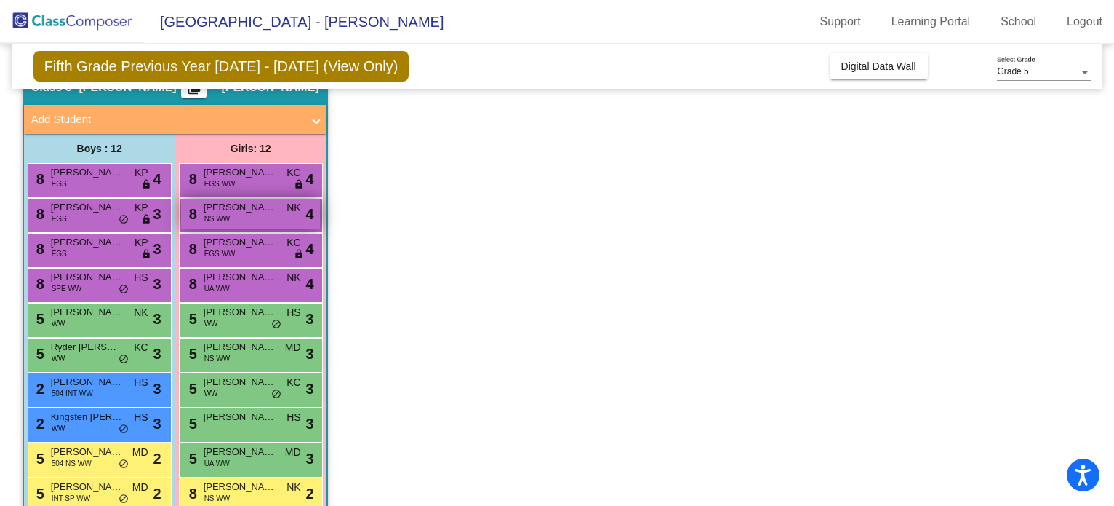
click at [260, 206] on span "[PERSON_NAME]" at bounding box center [240, 207] width 73 height 15
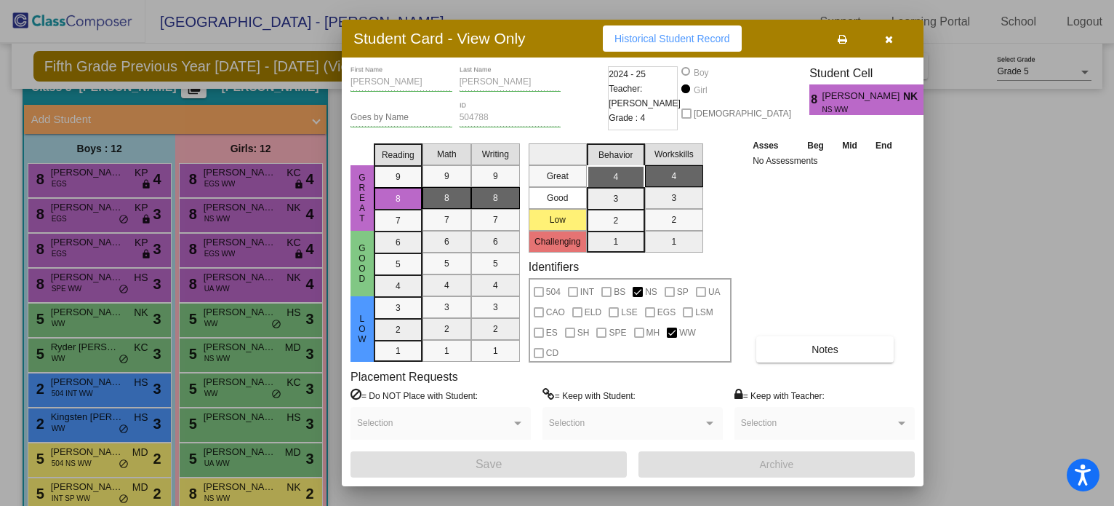
click at [705, 41] on span "Historical Student Record" at bounding box center [673, 39] width 116 height 12
click at [890, 37] on icon "button" at bounding box center [889, 39] width 8 height 10
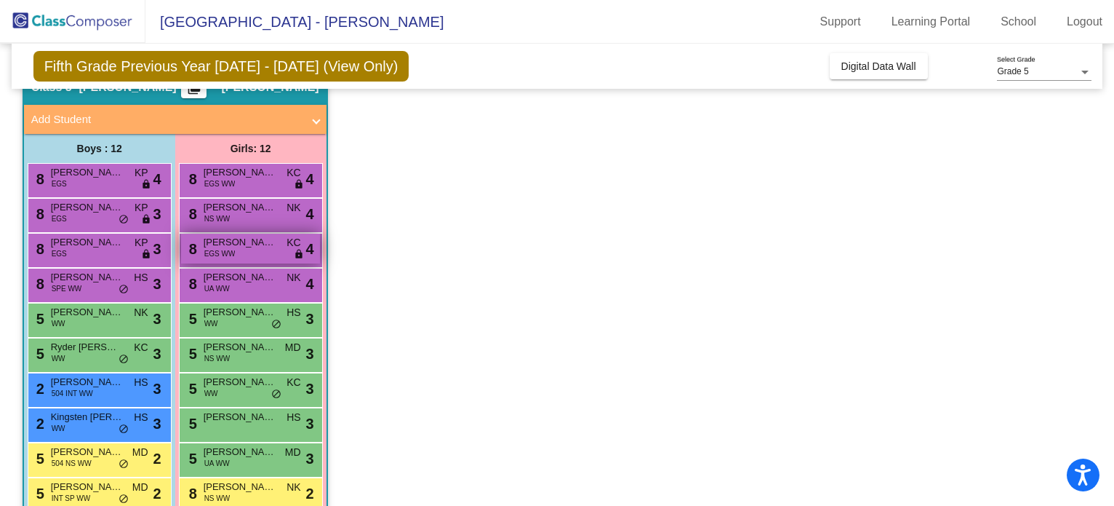
click at [259, 249] on div "8 [PERSON_NAME] EGS WW KC lock do_not_disturb_alt 4" at bounding box center [250, 248] width 139 height 30
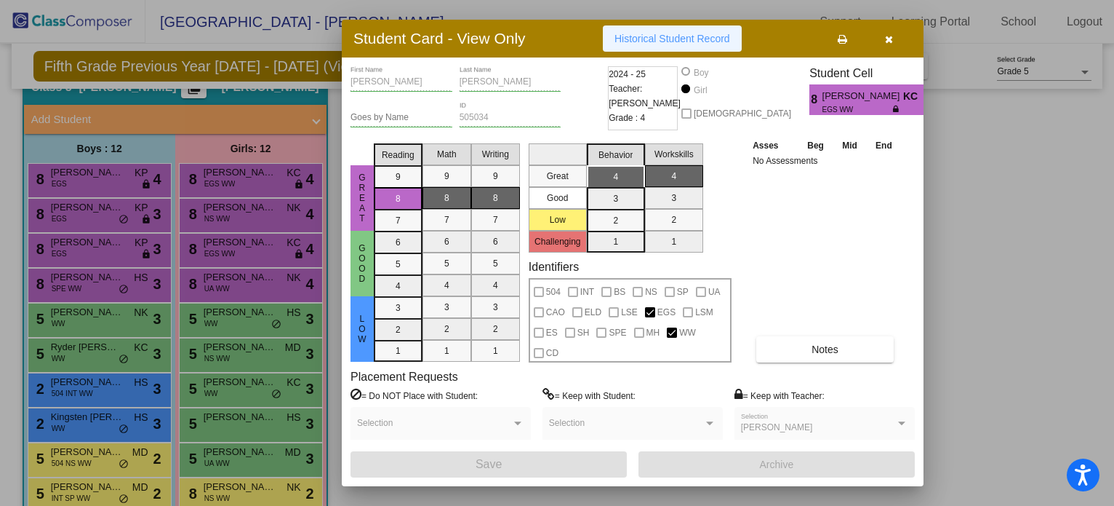
click at [714, 48] on button "Historical Student Record" at bounding box center [672, 38] width 139 height 26
click at [898, 42] on button "button" at bounding box center [889, 38] width 47 height 26
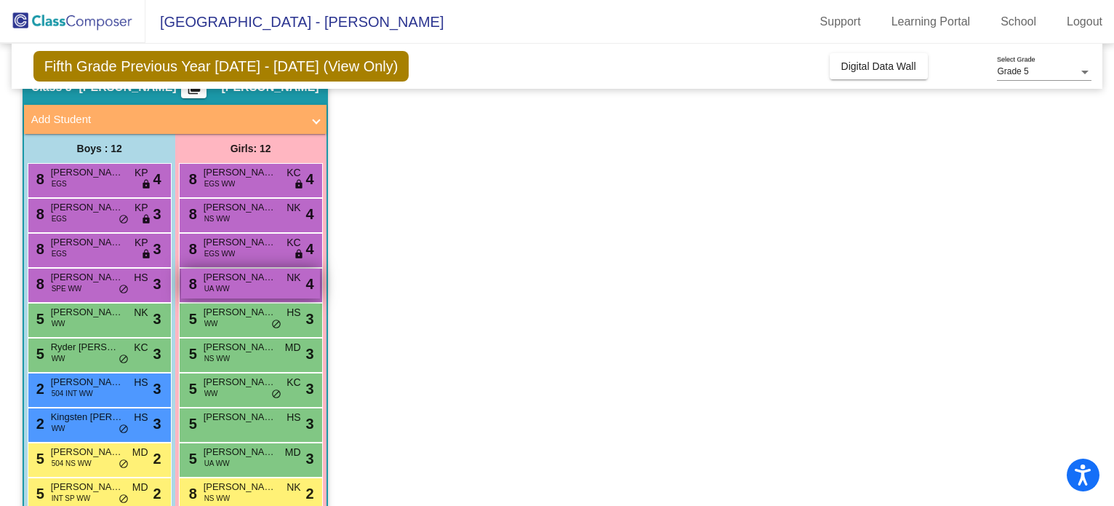
click at [256, 293] on div "8 [PERSON_NAME] UA WW NK lock do_not_disturb_alt 4" at bounding box center [250, 283] width 139 height 30
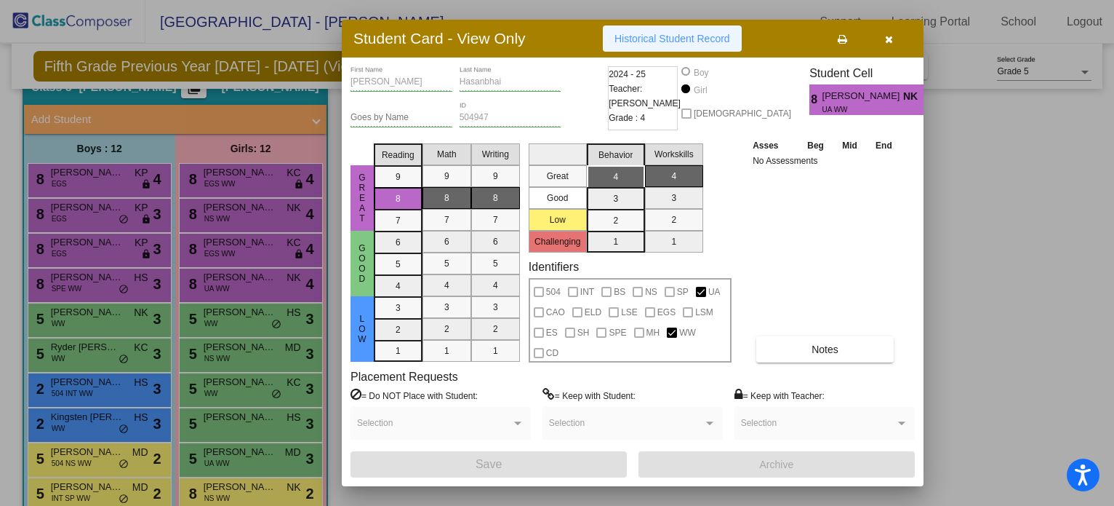
click at [687, 44] on span "Historical Student Record" at bounding box center [673, 39] width 116 height 12
click at [896, 40] on button "button" at bounding box center [889, 38] width 47 height 26
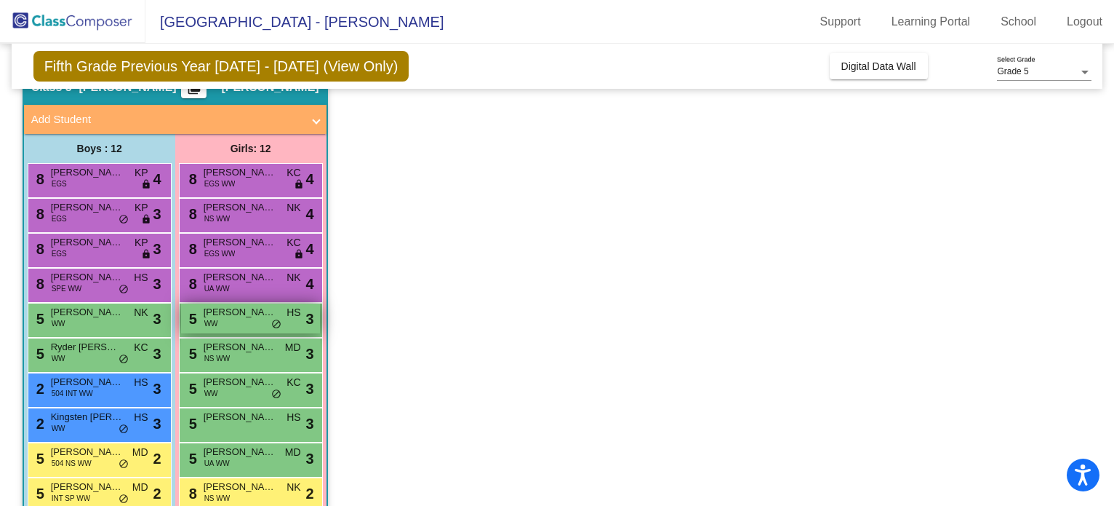
click at [239, 314] on span "[PERSON_NAME]" at bounding box center [240, 312] width 73 height 15
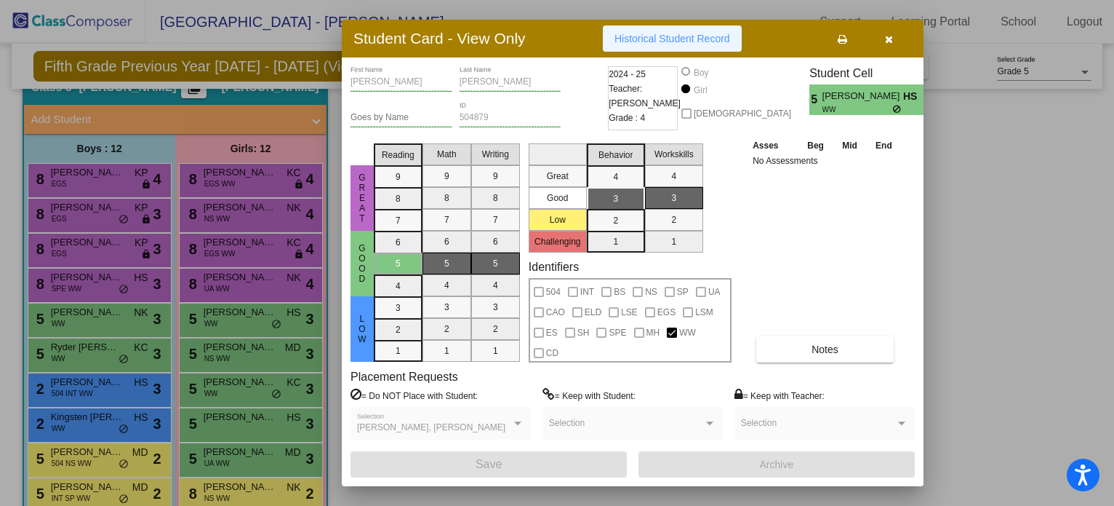
click at [668, 36] on span "Historical Student Record" at bounding box center [673, 39] width 116 height 12
click at [890, 36] on icon "button" at bounding box center [889, 39] width 8 height 10
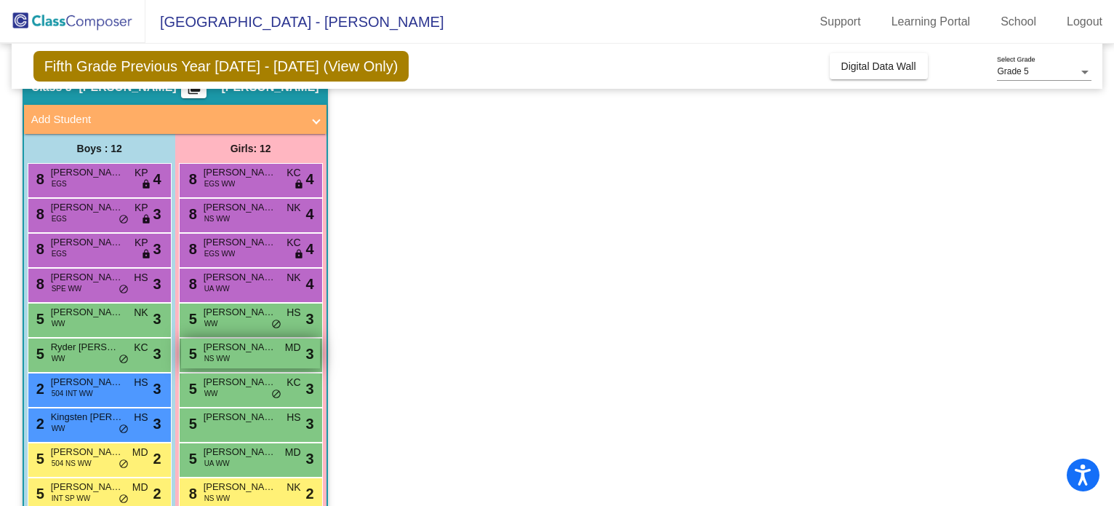
click at [229, 353] on span "NS WW" at bounding box center [217, 358] width 26 height 11
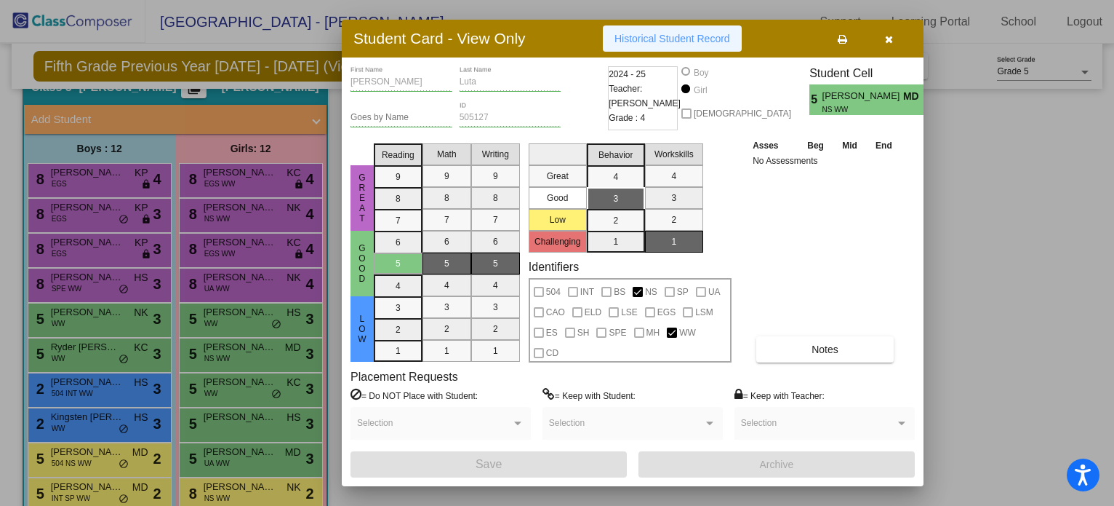
click at [706, 32] on button "Historical Student Record" at bounding box center [672, 38] width 139 height 26
click at [894, 36] on button "button" at bounding box center [889, 38] width 47 height 26
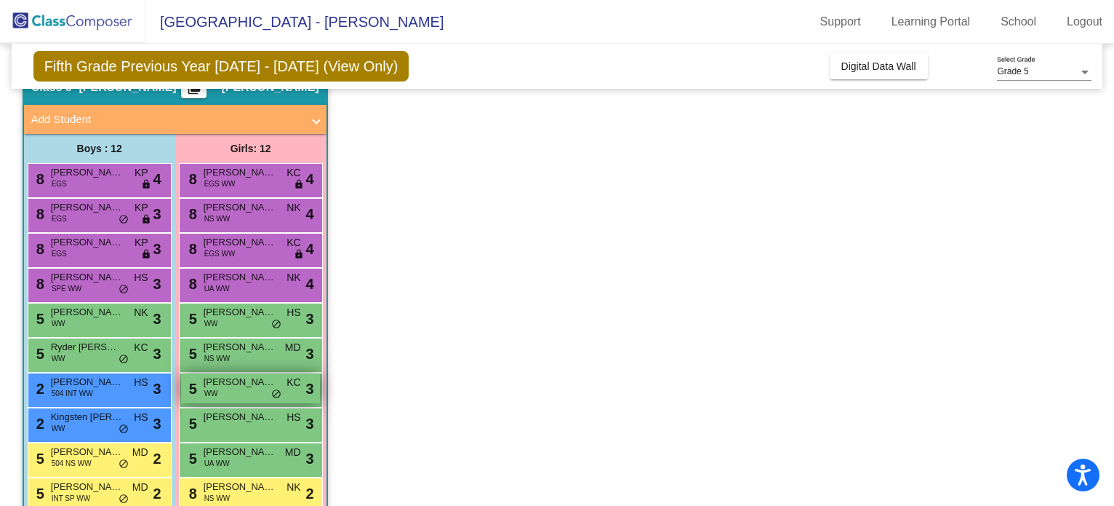
click at [249, 392] on div "5 [PERSON_NAME] WW KC lock do_not_disturb_alt 3" at bounding box center [250, 388] width 139 height 30
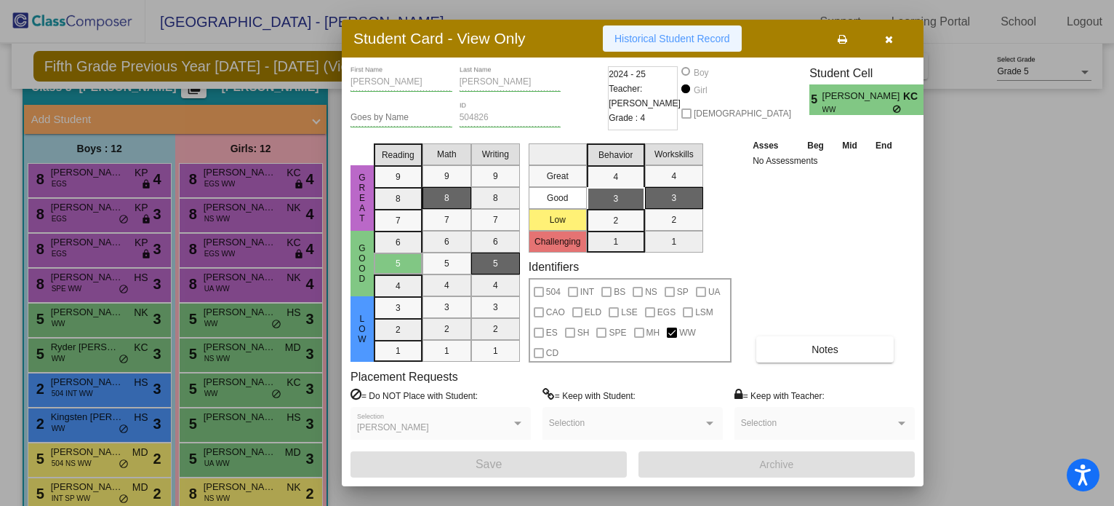
click at [698, 41] on span "Historical Student Record" at bounding box center [673, 39] width 116 height 12
click at [887, 39] on icon "button" at bounding box center [889, 39] width 8 height 10
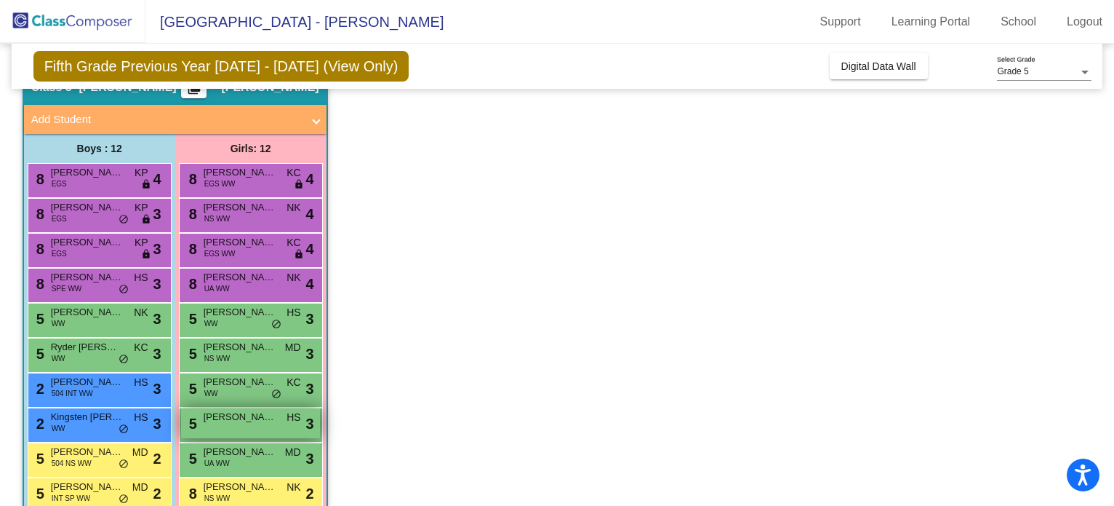
click at [220, 418] on span "[PERSON_NAME]" at bounding box center [240, 417] width 73 height 15
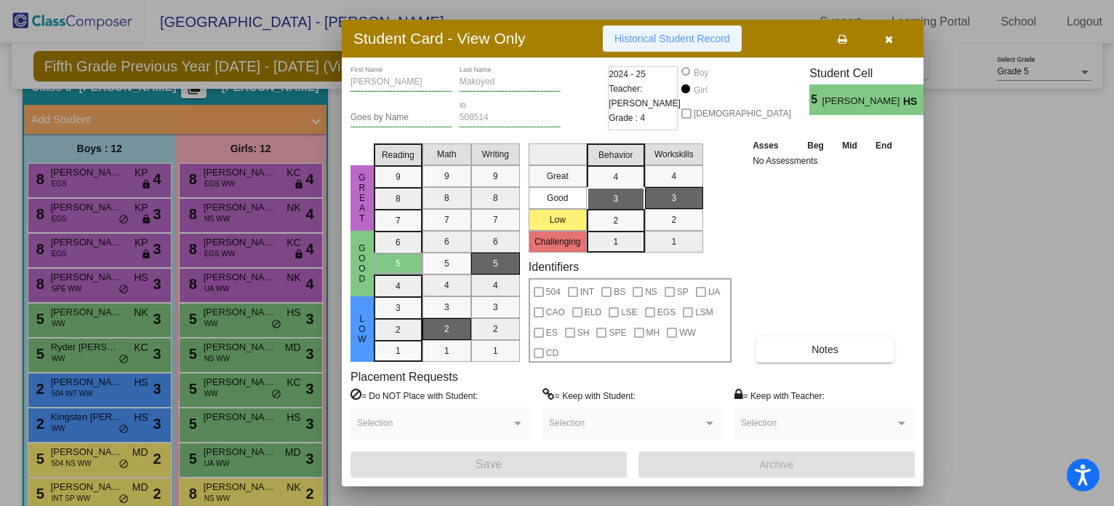
click at [644, 41] on span "Historical Student Record" at bounding box center [673, 39] width 116 height 12
click at [894, 43] on button "button" at bounding box center [889, 38] width 47 height 26
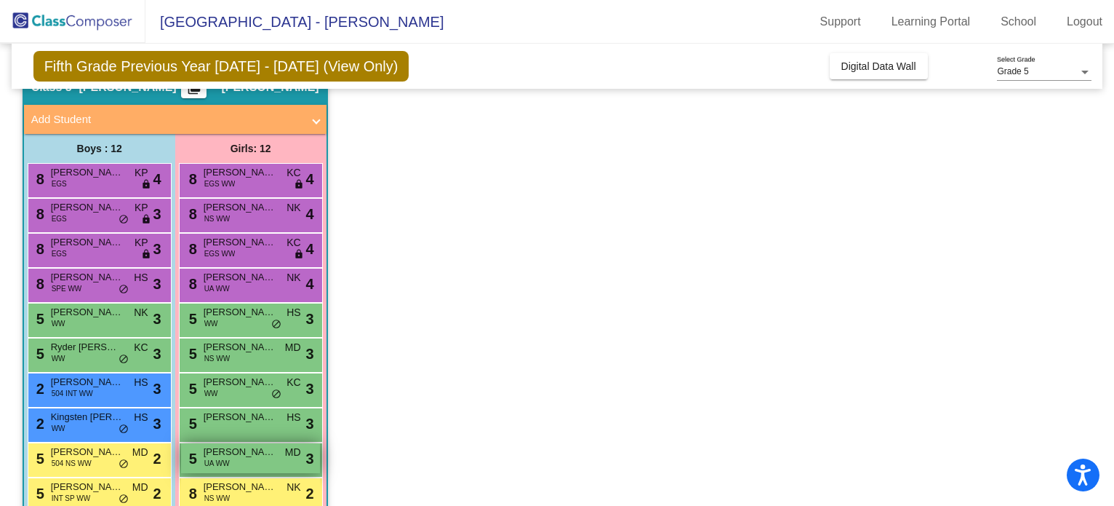
click at [236, 452] on span "[PERSON_NAME]" at bounding box center [240, 451] width 73 height 15
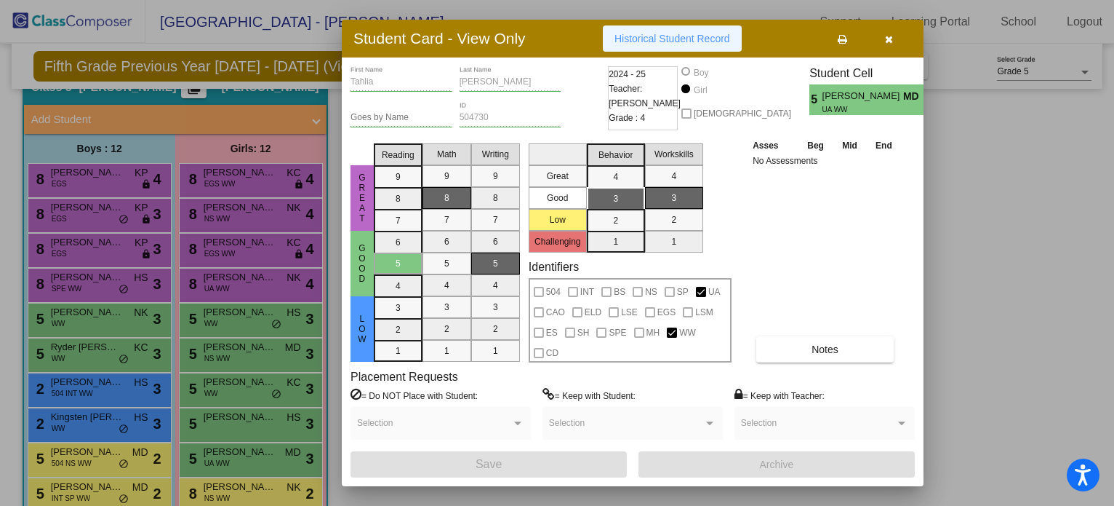
click at [690, 44] on span "Historical Student Record" at bounding box center [673, 39] width 116 height 12
click at [887, 36] on icon "button" at bounding box center [889, 39] width 8 height 10
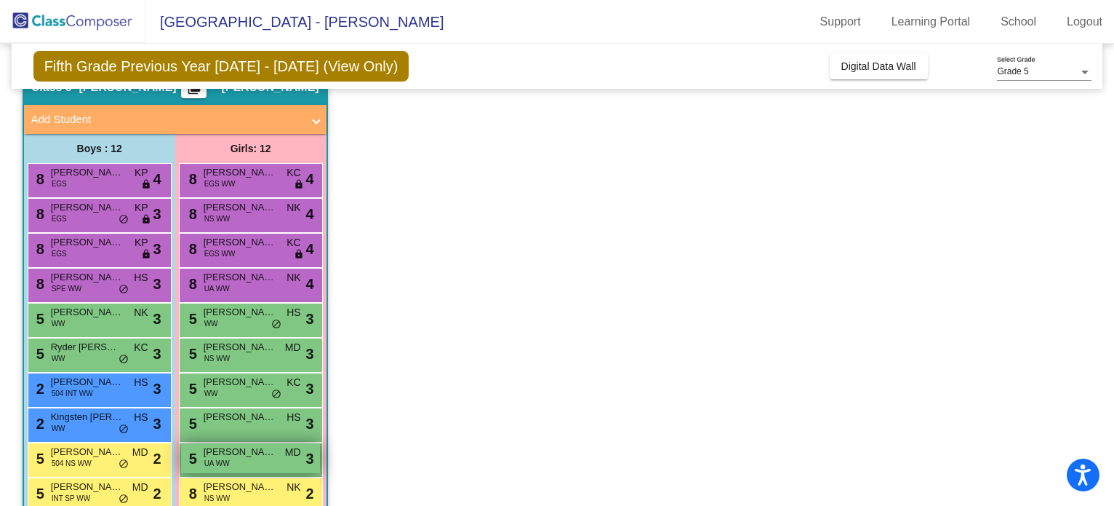
scroll to position [169, 0]
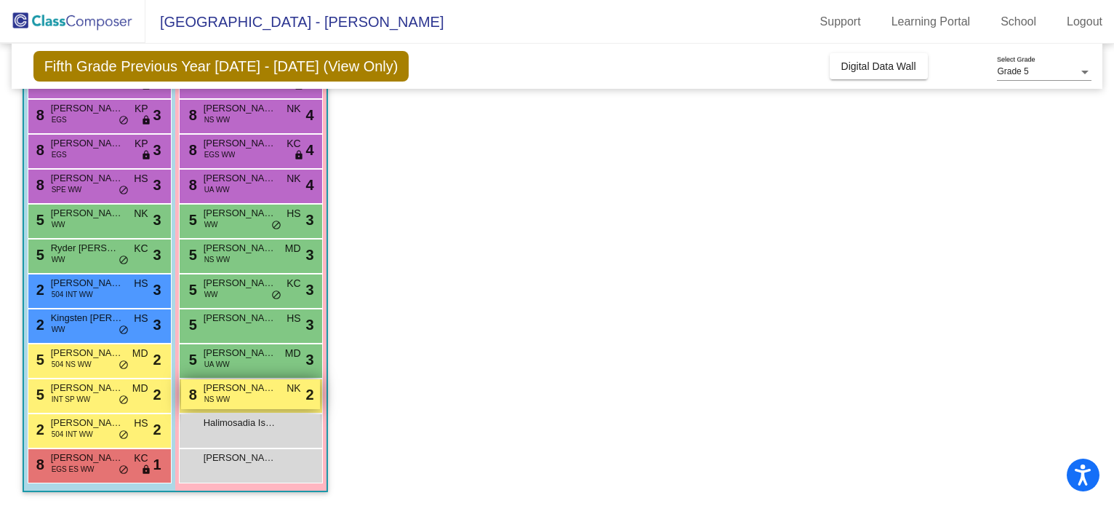
click at [247, 396] on div "8 [PERSON_NAME] NS WW NK lock do_not_disturb_alt 2" at bounding box center [250, 394] width 139 height 30
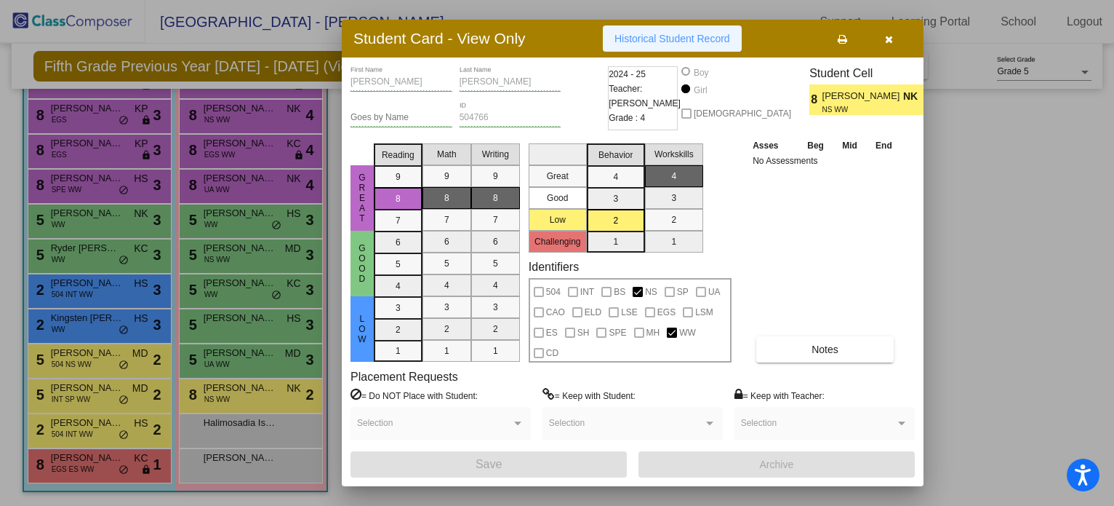
click at [697, 41] on span "Historical Student Record" at bounding box center [673, 39] width 116 height 12
